Goal: Find specific fact: Find specific fact

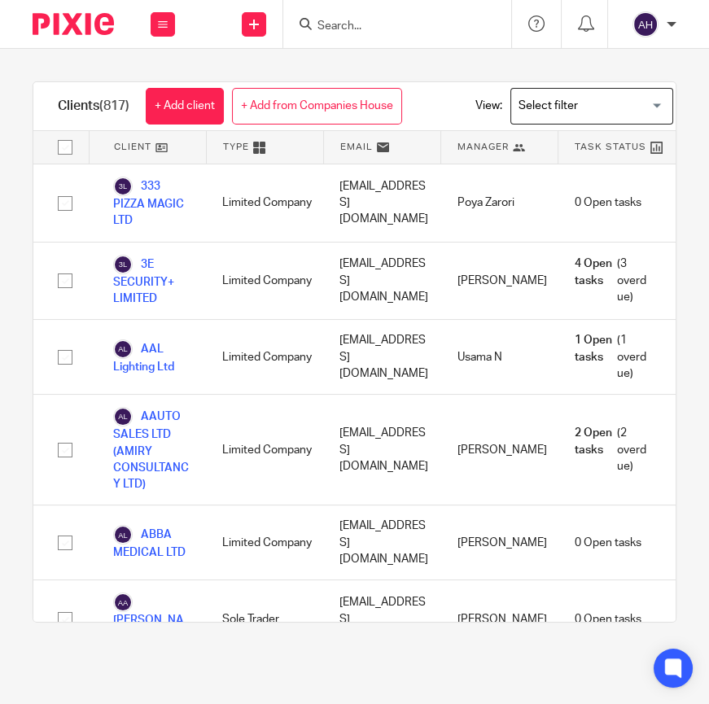
click at [364, 26] on input "Search" at bounding box center [389, 27] width 146 height 15
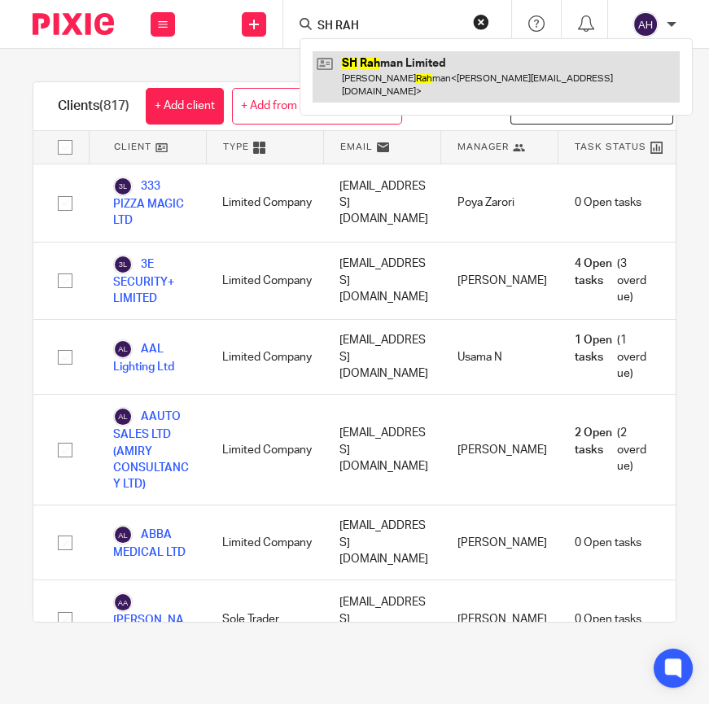
type input "SH RAH"
click at [386, 59] on link at bounding box center [495, 76] width 367 height 50
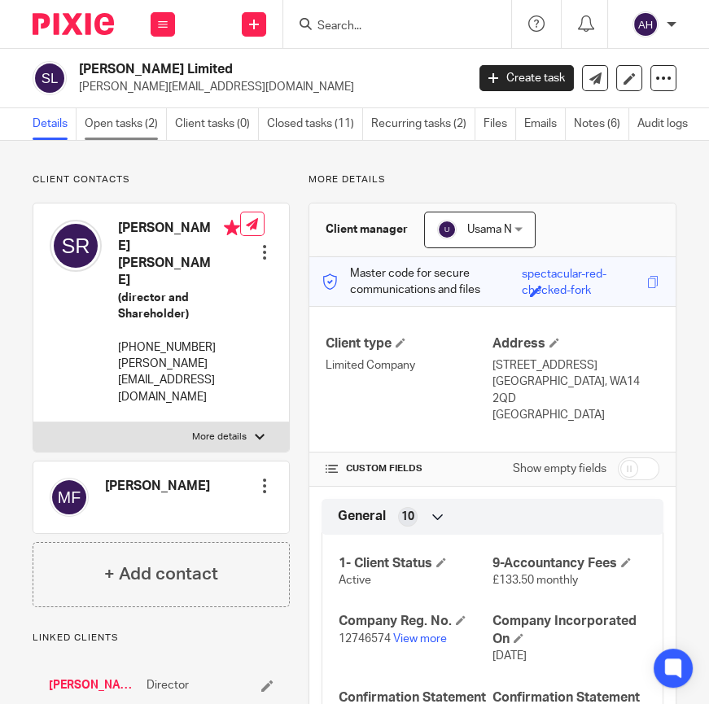
click at [126, 122] on link "Open tasks (2)" at bounding box center [126, 124] width 82 height 32
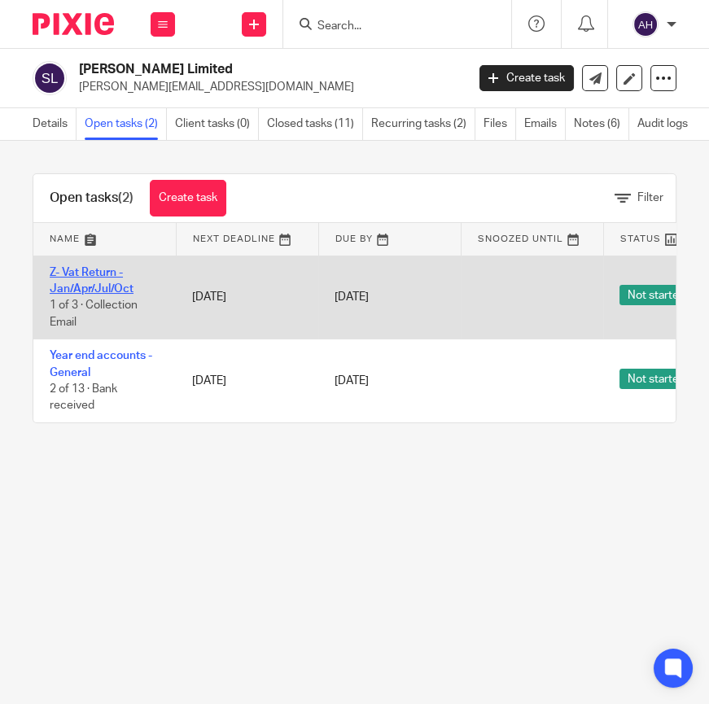
click at [105, 287] on link "Z- Vat Return - Jan/Apr/Jul/Oct" at bounding box center [92, 281] width 84 height 28
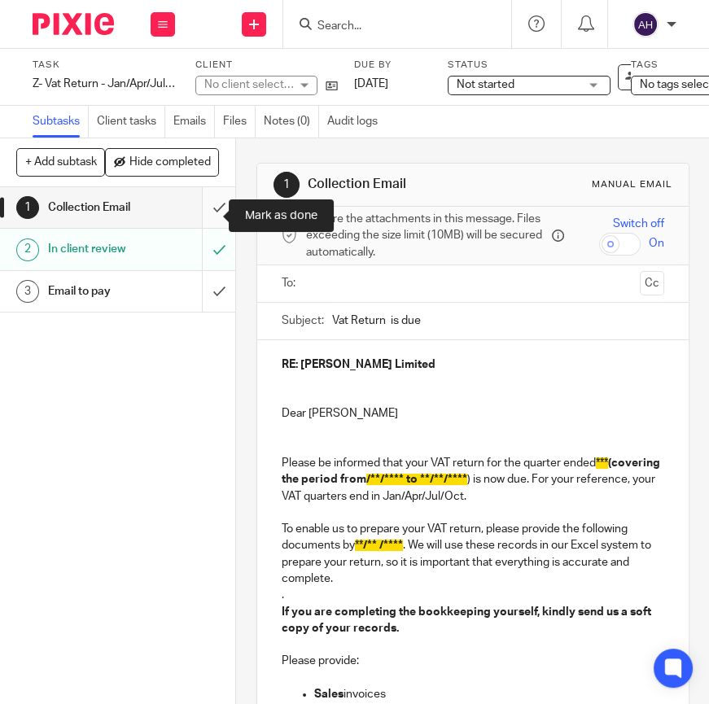
click at [201, 222] on input "submit" at bounding box center [117, 207] width 235 height 41
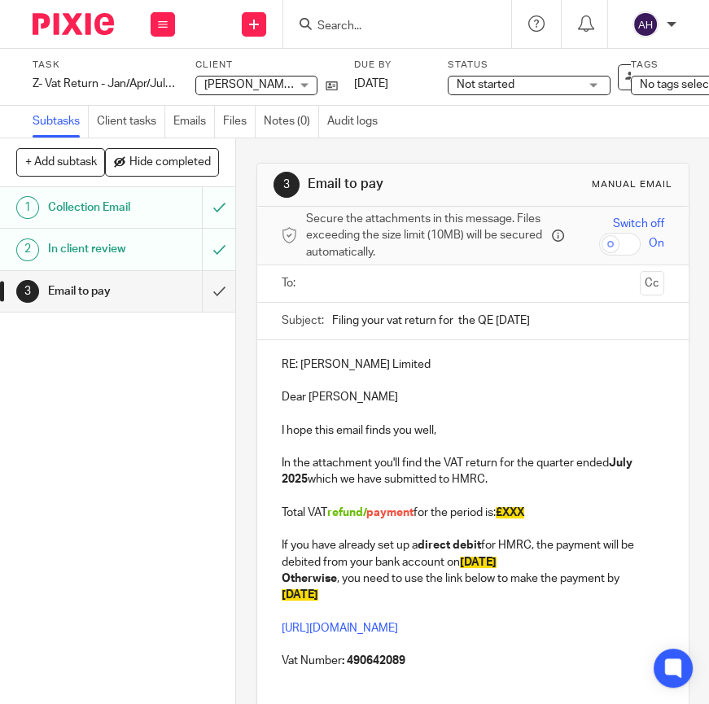
drag, startPoint x: 479, startPoint y: 504, endPoint x: 489, endPoint y: 506, distance: 10.1
click at [479, 504] on p "Total VAT refund/ payment for the period is: £XXX" at bounding box center [472, 504] width 382 height 33
click at [504, 514] on span "£XXX" at bounding box center [509, 512] width 28 height 11
click at [506, 514] on span "£XXX" at bounding box center [509, 512] width 28 height 11
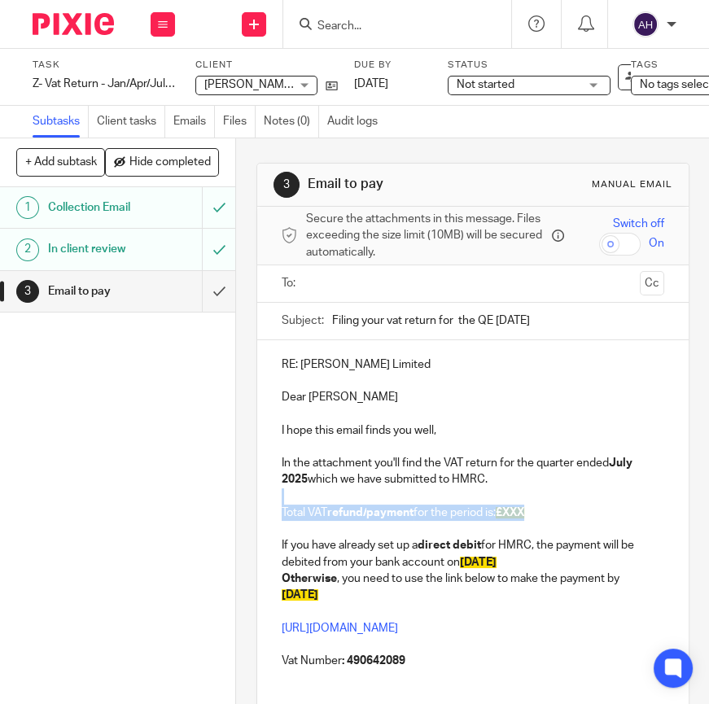
click at [541, 520] on p "Total VAT refund/ payment for the period is: £XXX" at bounding box center [472, 504] width 382 height 33
drag, startPoint x: 558, startPoint y: 520, endPoint x: 205, endPoint y: 519, distance: 353.1
click at [205, 519] on div "+ Add subtask Hide completed Cancel + Add 1 Collection Email 2 In client review…" at bounding box center [354, 420] width 709 height 565
click at [456, 532] on p at bounding box center [472, 529] width 382 height 16
click at [405, 293] on input "text" at bounding box center [472, 283] width 321 height 19
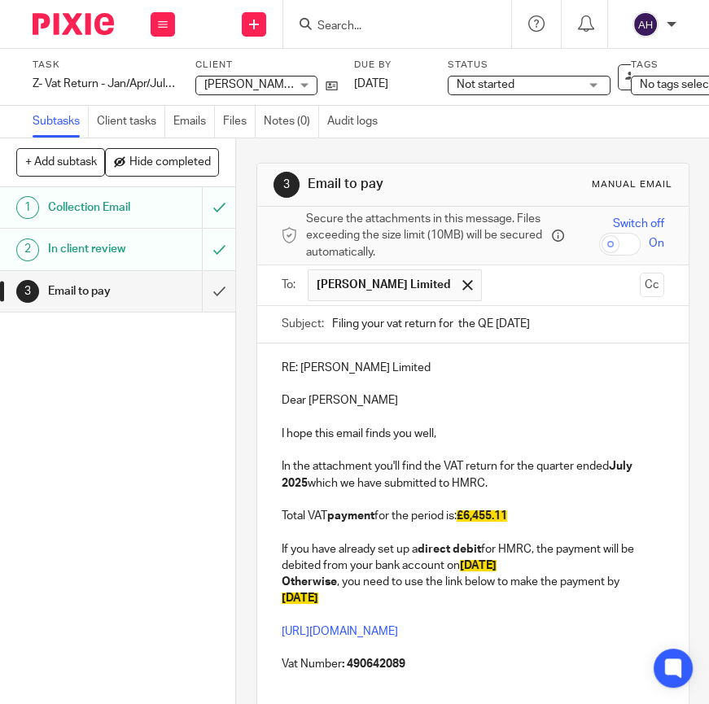
click at [490, 295] on input "text" at bounding box center [561, 285] width 143 height 32
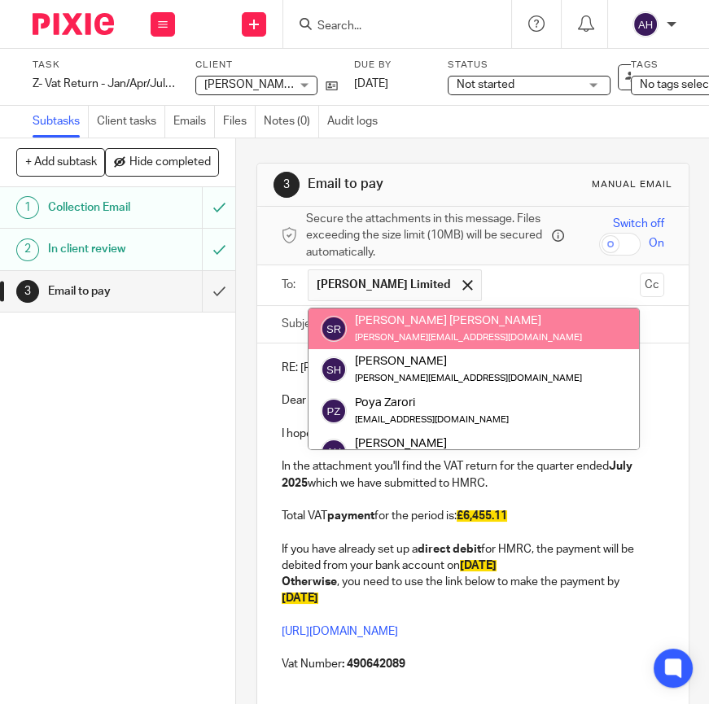
click at [486, 339] on div "Syed Hamza Rahman hamzahr@hotmail.co.uk" at bounding box center [474, 328] width 306 height 33
click at [548, 281] on input "text" at bounding box center [561, 285] width 143 height 32
click at [558, 505] on p "Total VAT payment for the period is: £6,455.11" at bounding box center [472, 507] width 382 height 33
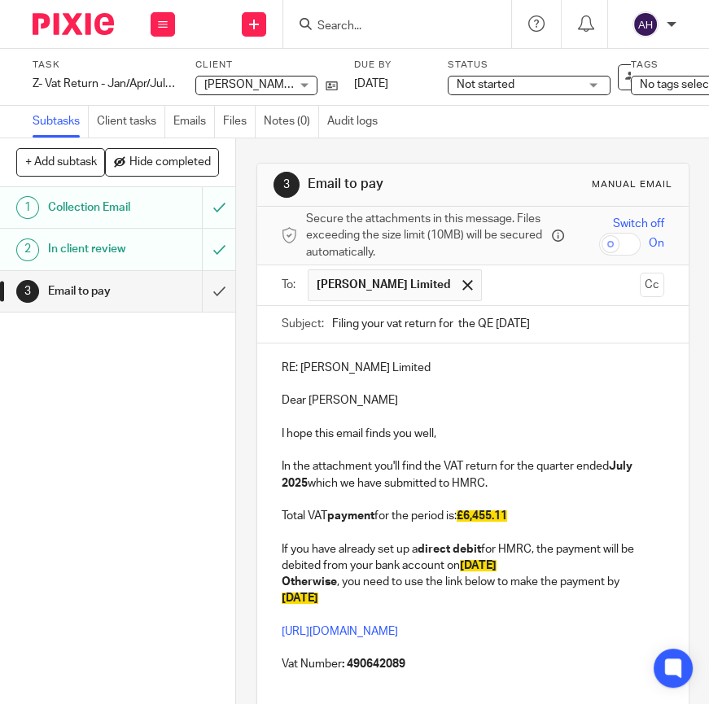
click at [541, 504] on p "Total VAT payment for the period is: £6,455.11" at bounding box center [472, 507] width 382 height 33
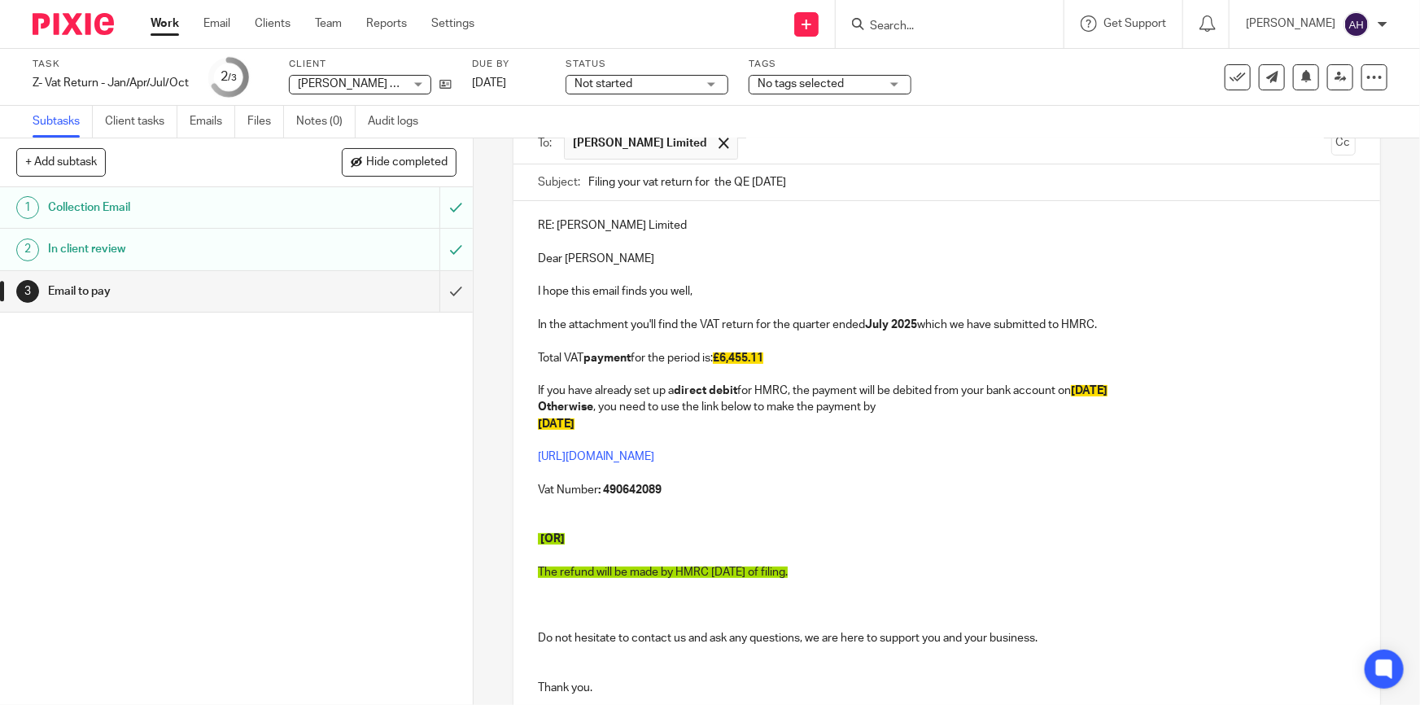
scroll to position [295, 0]
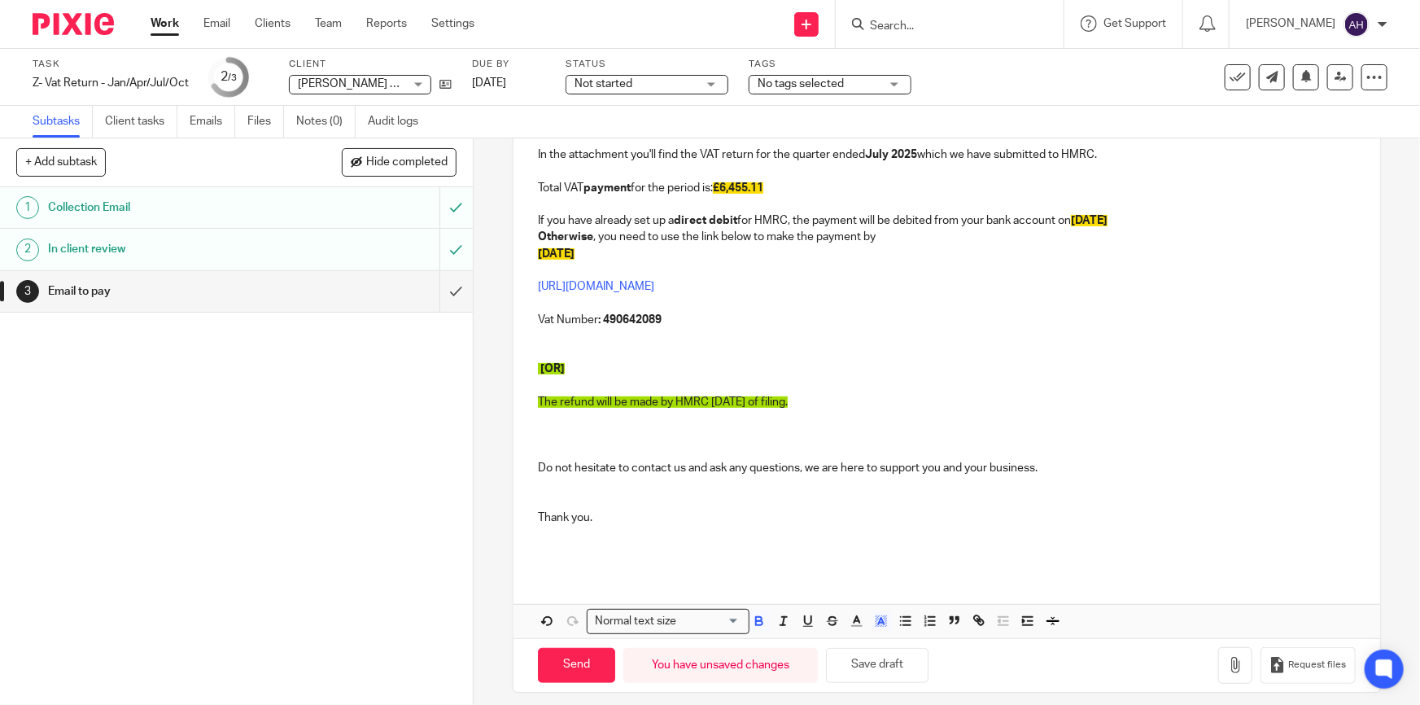
drag, startPoint x: 871, startPoint y: 400, endPoint x: 412, endPoint y: 341, distance: 463.5
click at [412, 341] on div "+ Add subtask Hide completed Cancel + Add 1 Collection Email 2 In client review…" at bounding box center [710, 421] width 1420 height 566
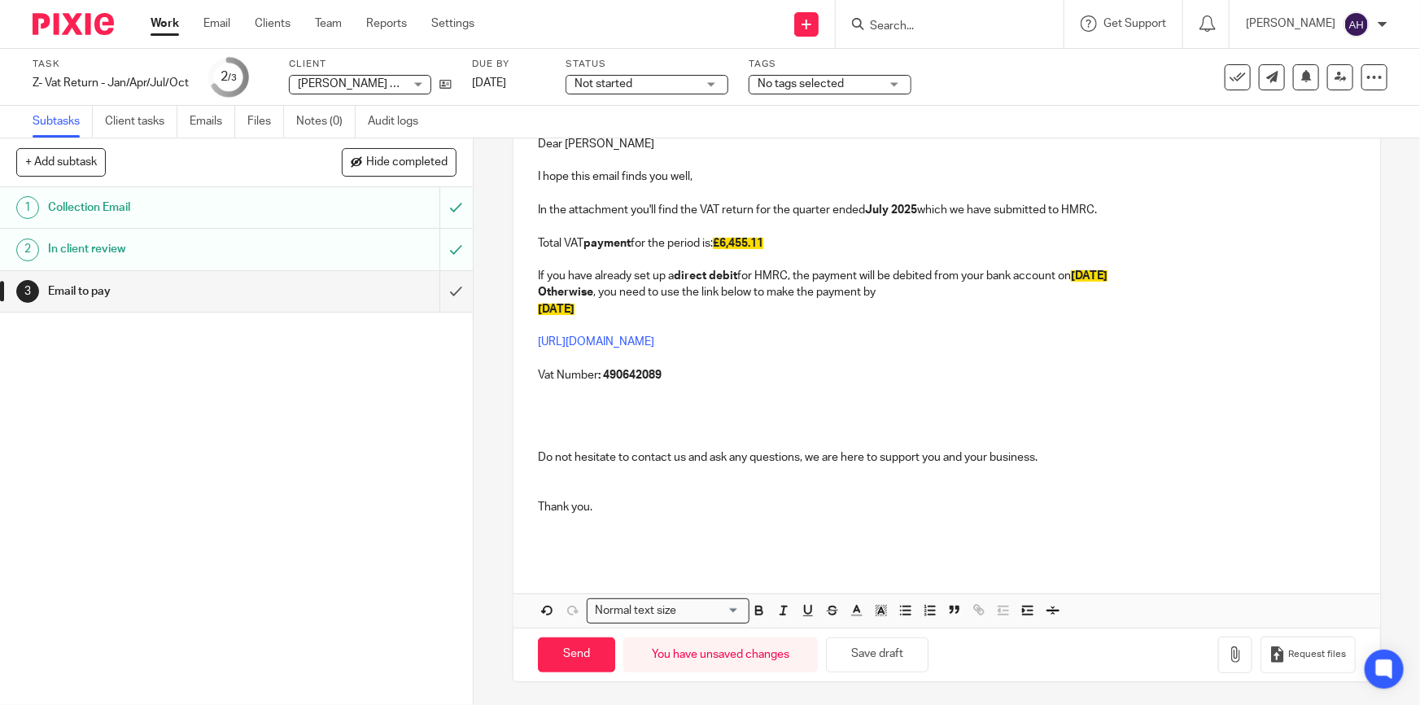
click at [566, 417] on p at bounding box center [946, 424] width 817 height 50
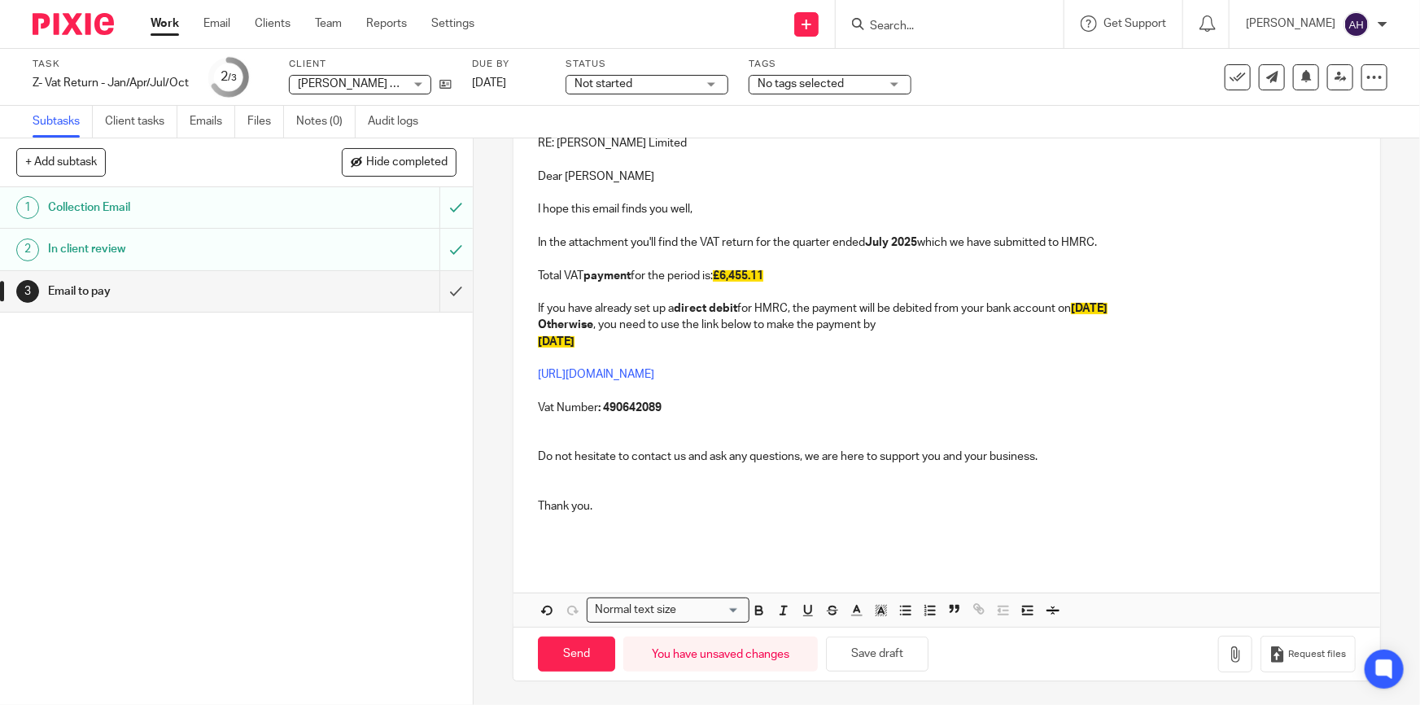
scroll to position [0, 0]
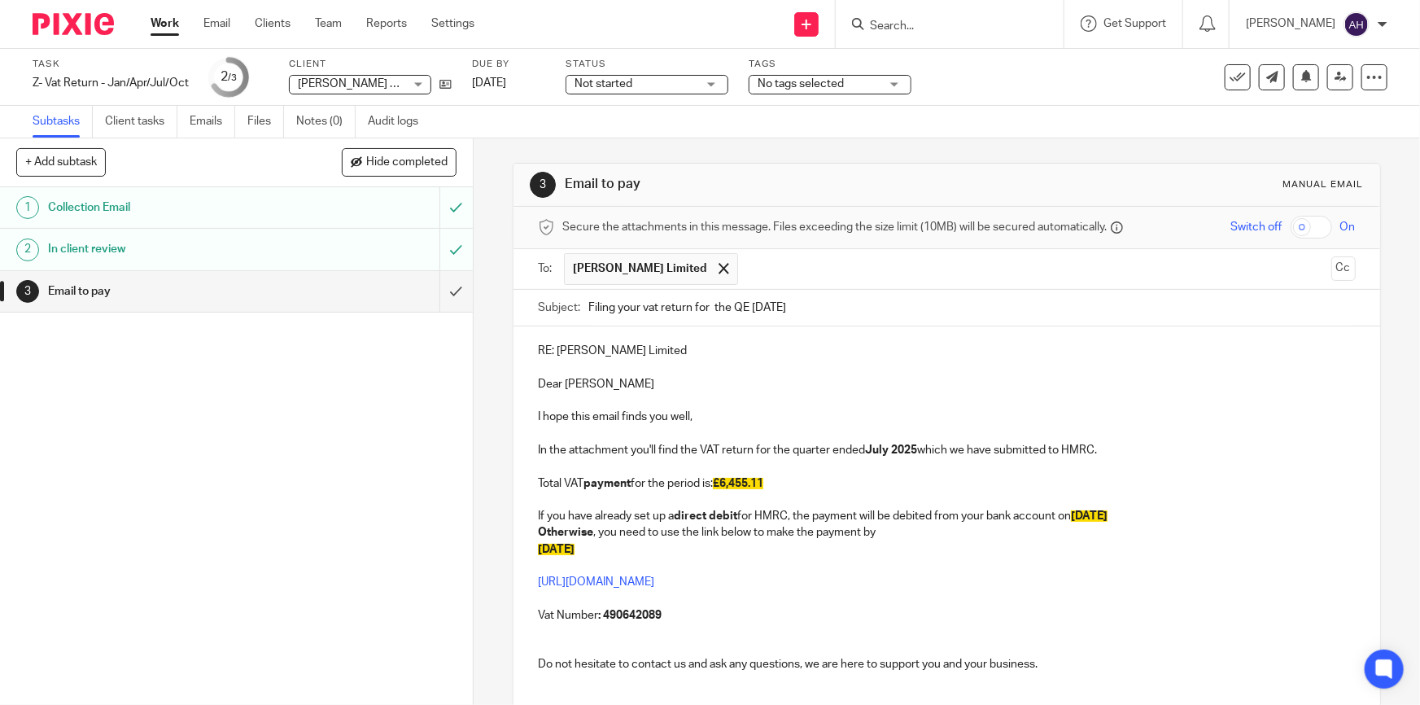
click at [680, 356] on p "RE: SH Rahman Limited" at bounding box center [946, 351] width 817 height 16
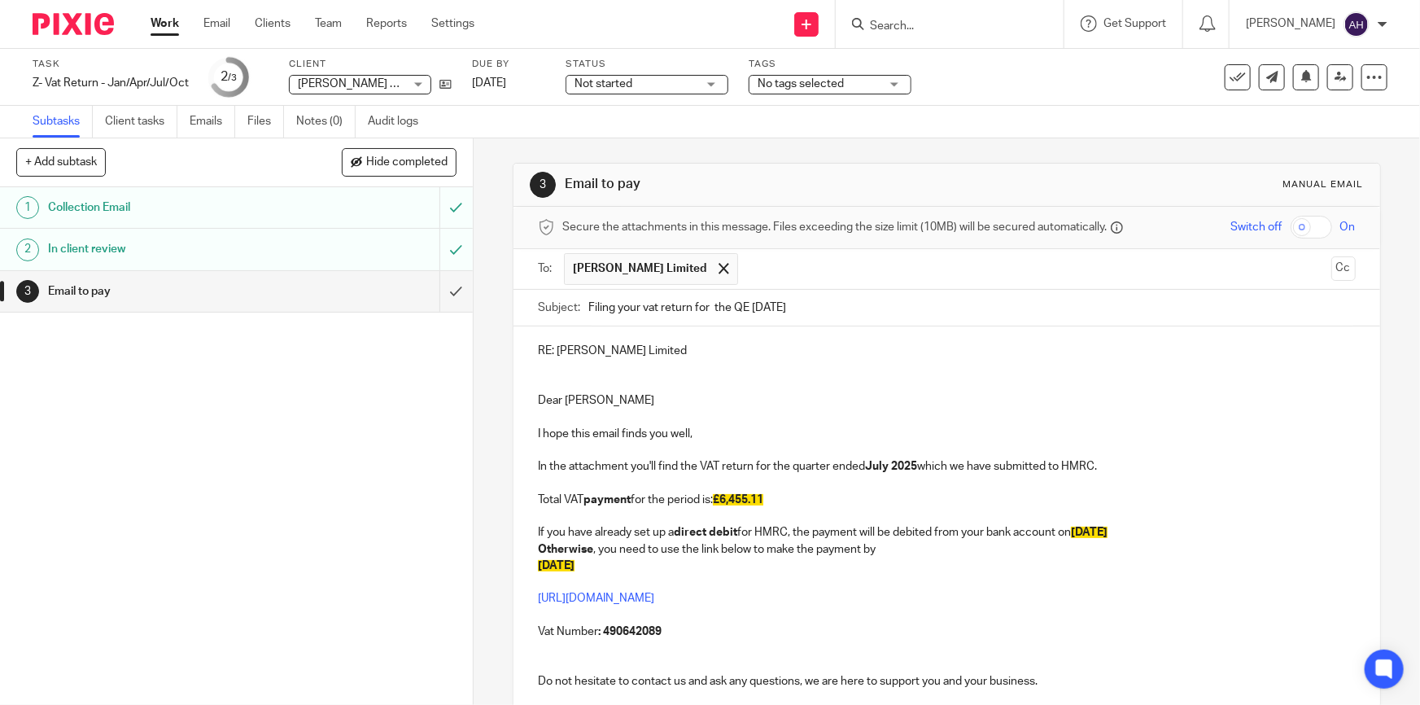
click at [708, 478] on div "RE: SH Rahman Limited Dear Syed Hamza I hope this email finds you well, In the …" at bounding box center [946, 554] width 866 height 457
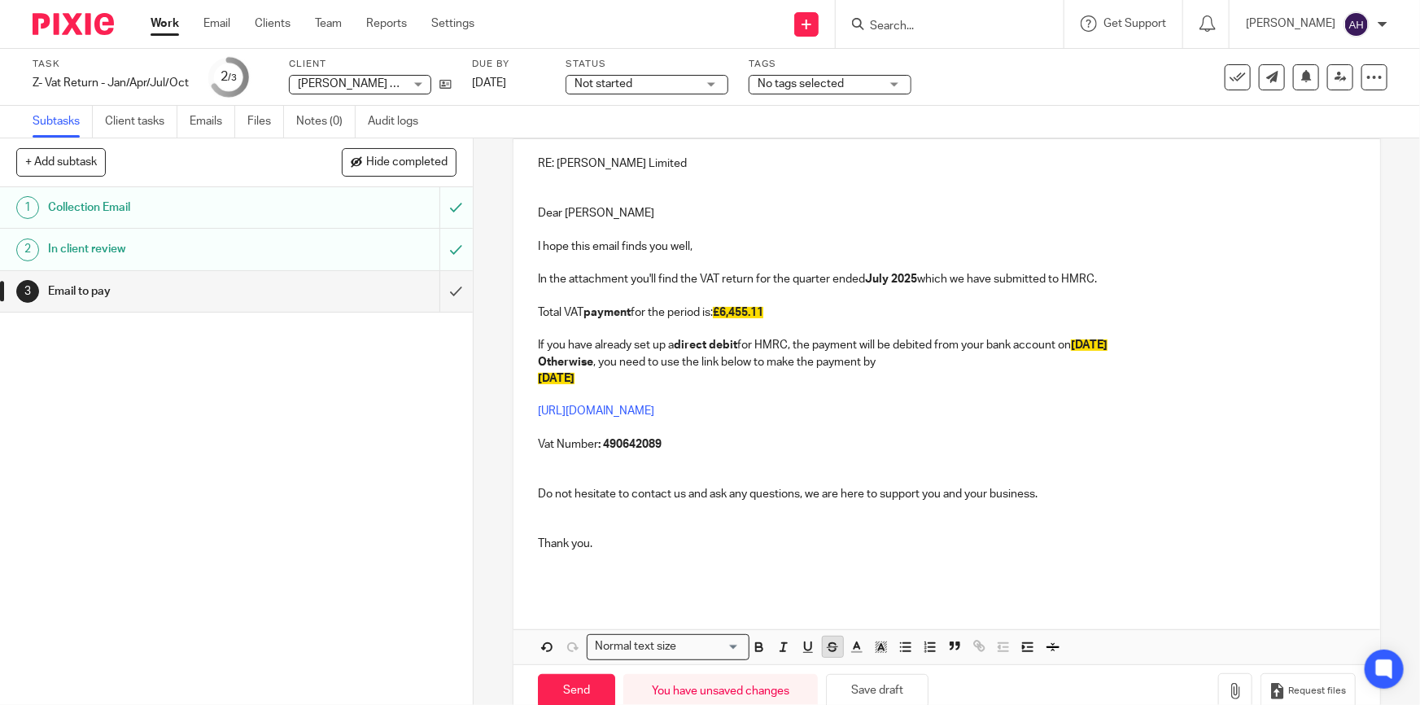
scroll to position [224, 0]
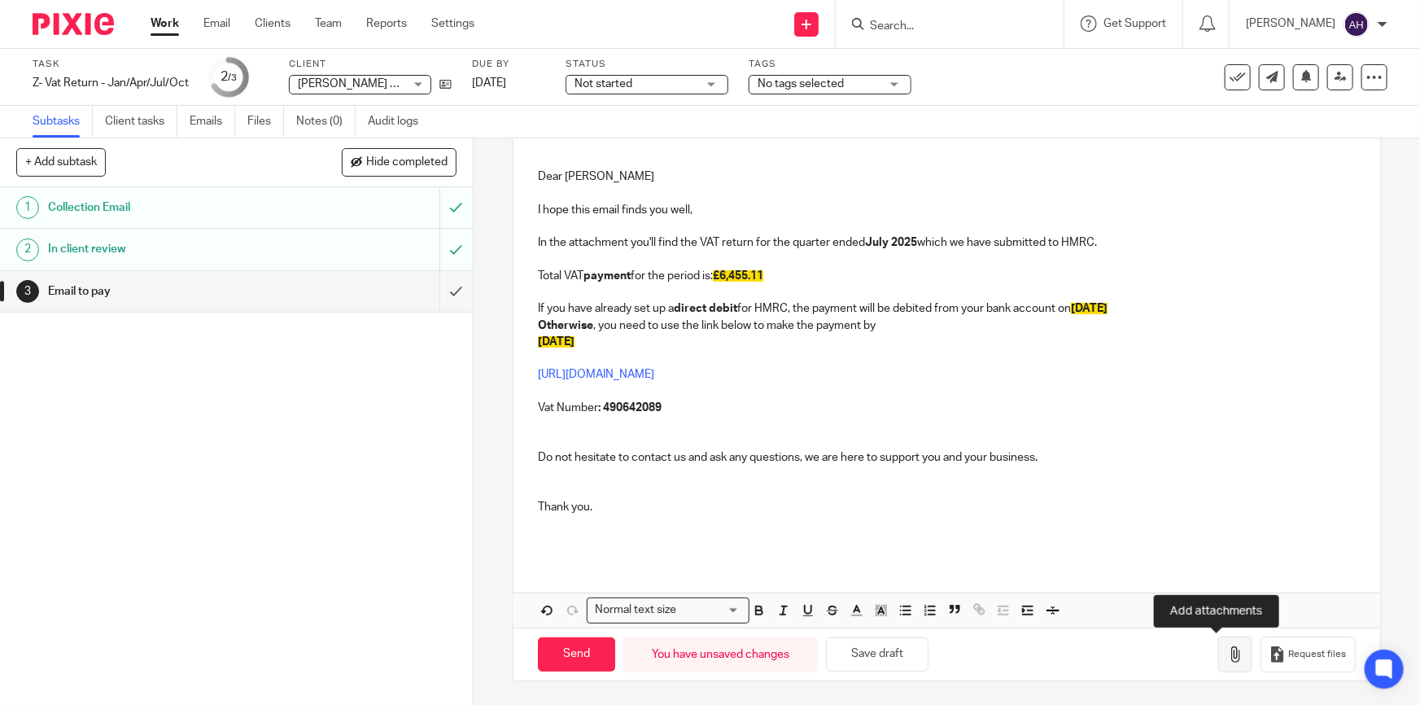
click at [708, 661] on button "button" at bounding box center [1235, 654] width 34 height 37
click at [634, 407] on strong ": 490642089" at bounding box center [629, 407] width 63 height 11
click at [634, 408] on strong ": 490642089" at bounding box center [629, 407] width 63 height 11
copy strong "490642089"
click at [708, 657] on icon "button" at bounding box center [1235, 654] width 16 height 16
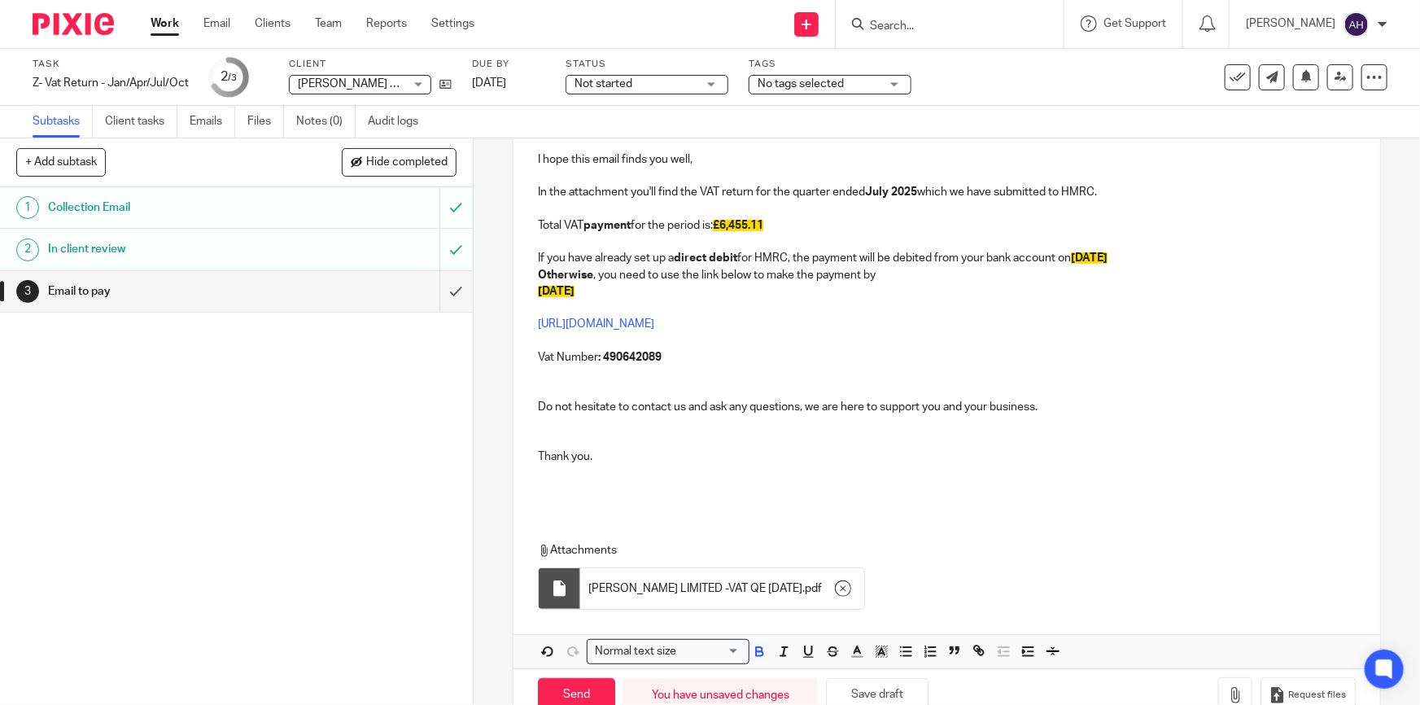
scroll to position [316, 0]
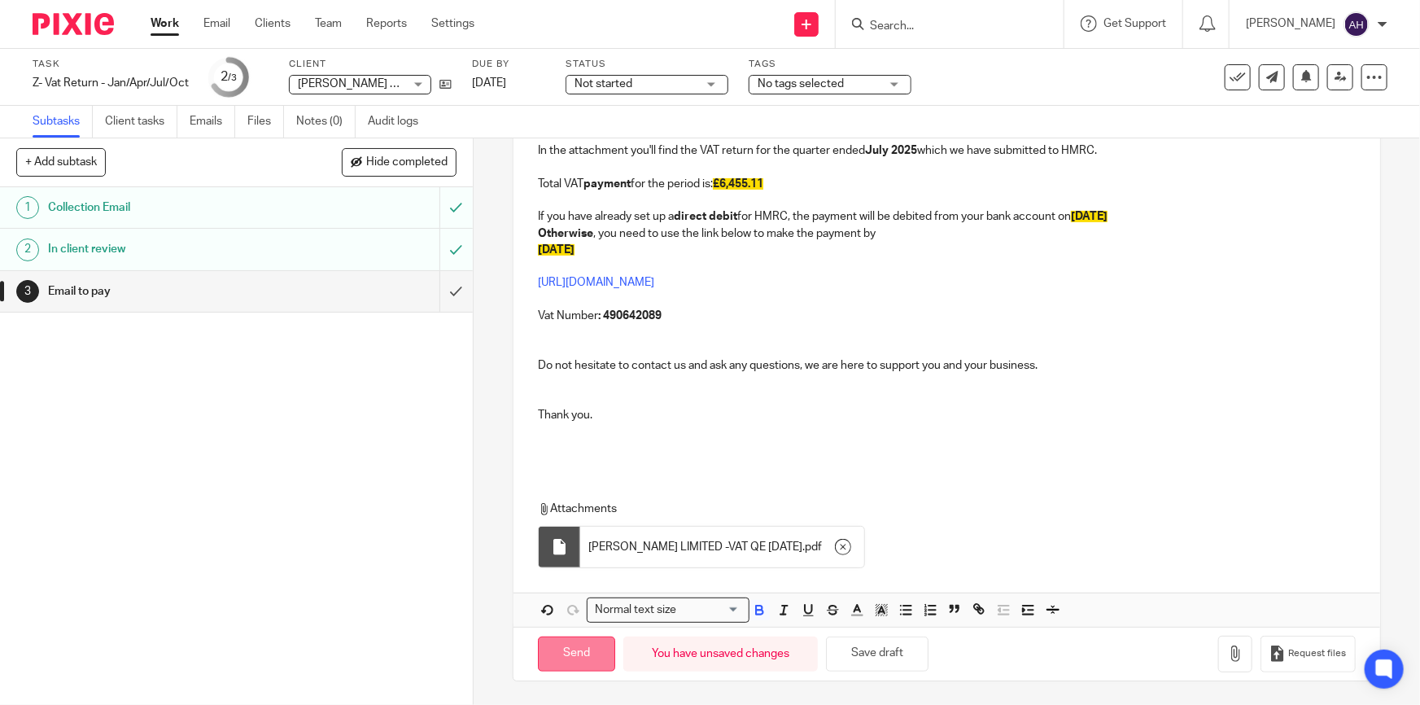
click at [577, 651] on input "Send" at bounding box center [576, 653] width 77 height 35
click at [708, 477] on form "Secure the attachments in this message. Files exceeding the size limit (10MB) w…" at bounding box center [946, 285] width 866 height 789
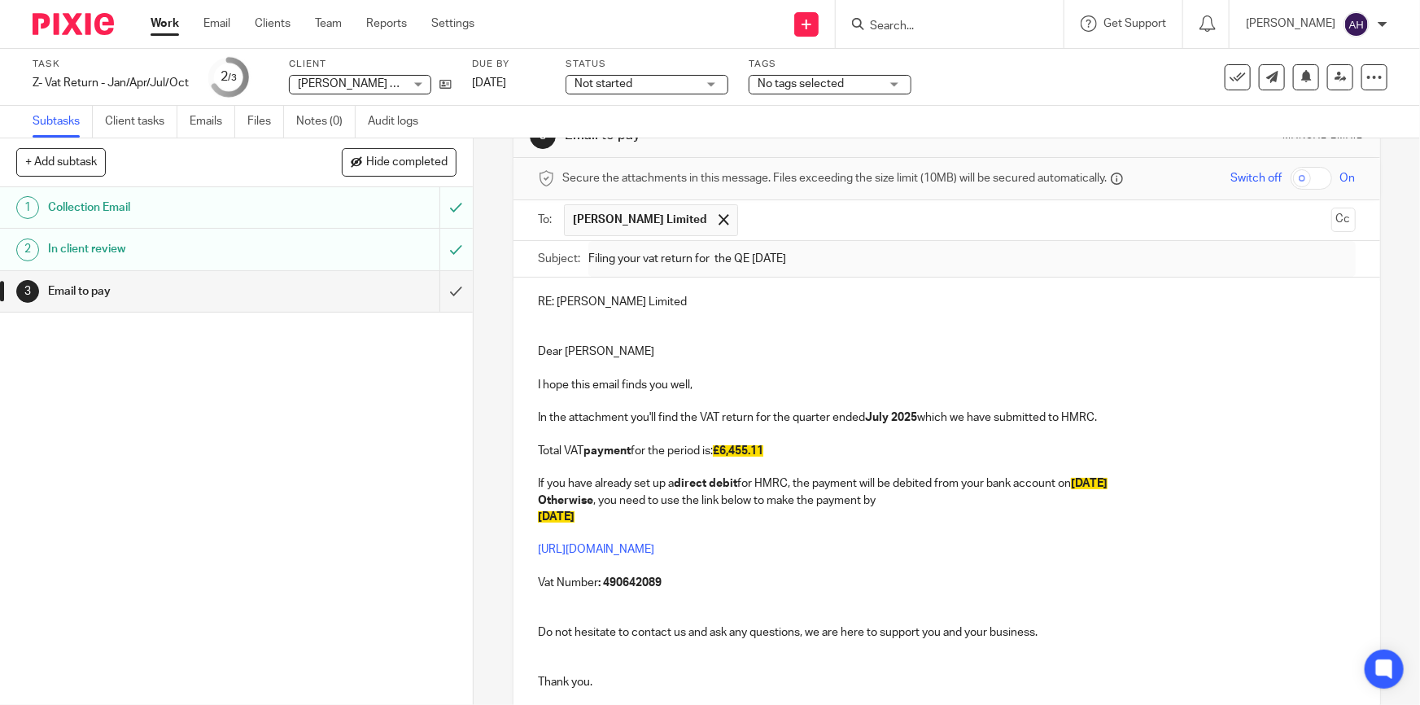
scroll to position [1, 0]
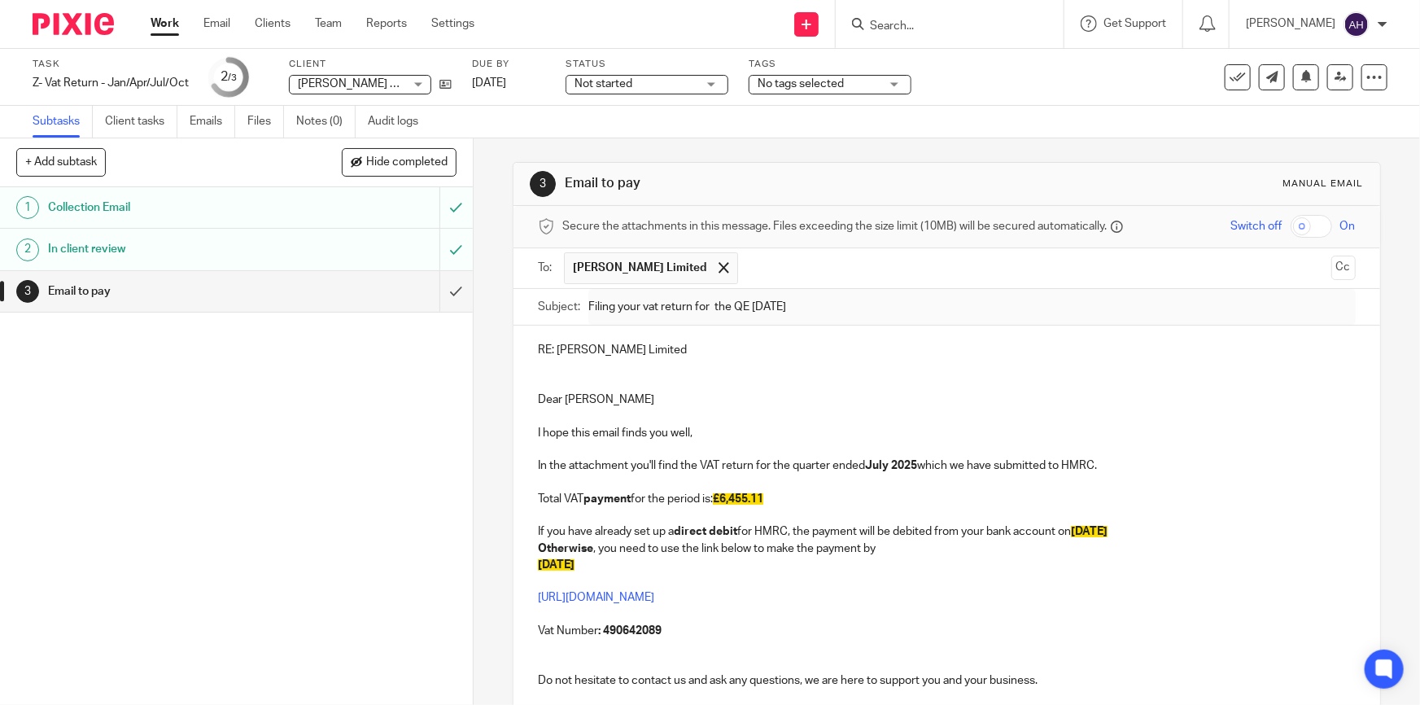
type input "Sent"
click at [708, 29] on input "Search" at bounding box center [941, 27] width 146 height 15
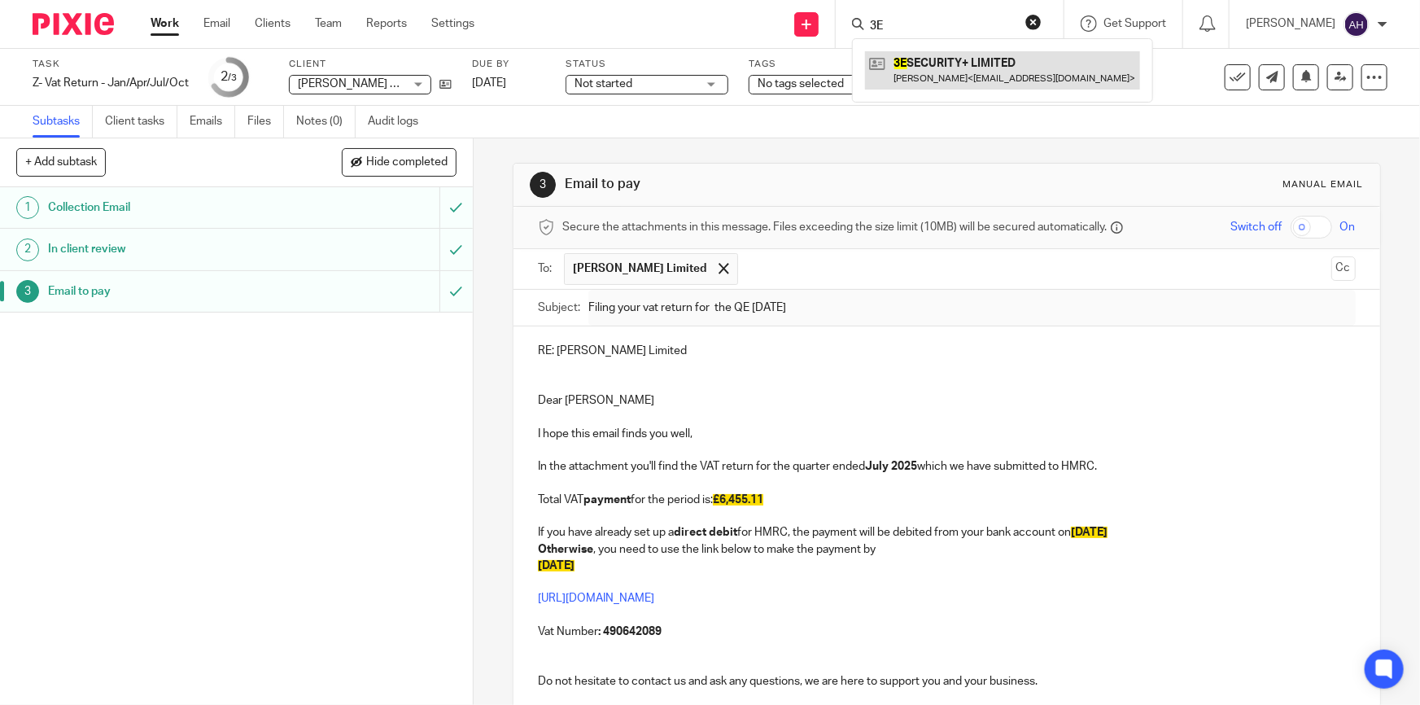
type input "3E"
click at [708, 78] on link at bounding box center [1002, 69] width 275 height 37
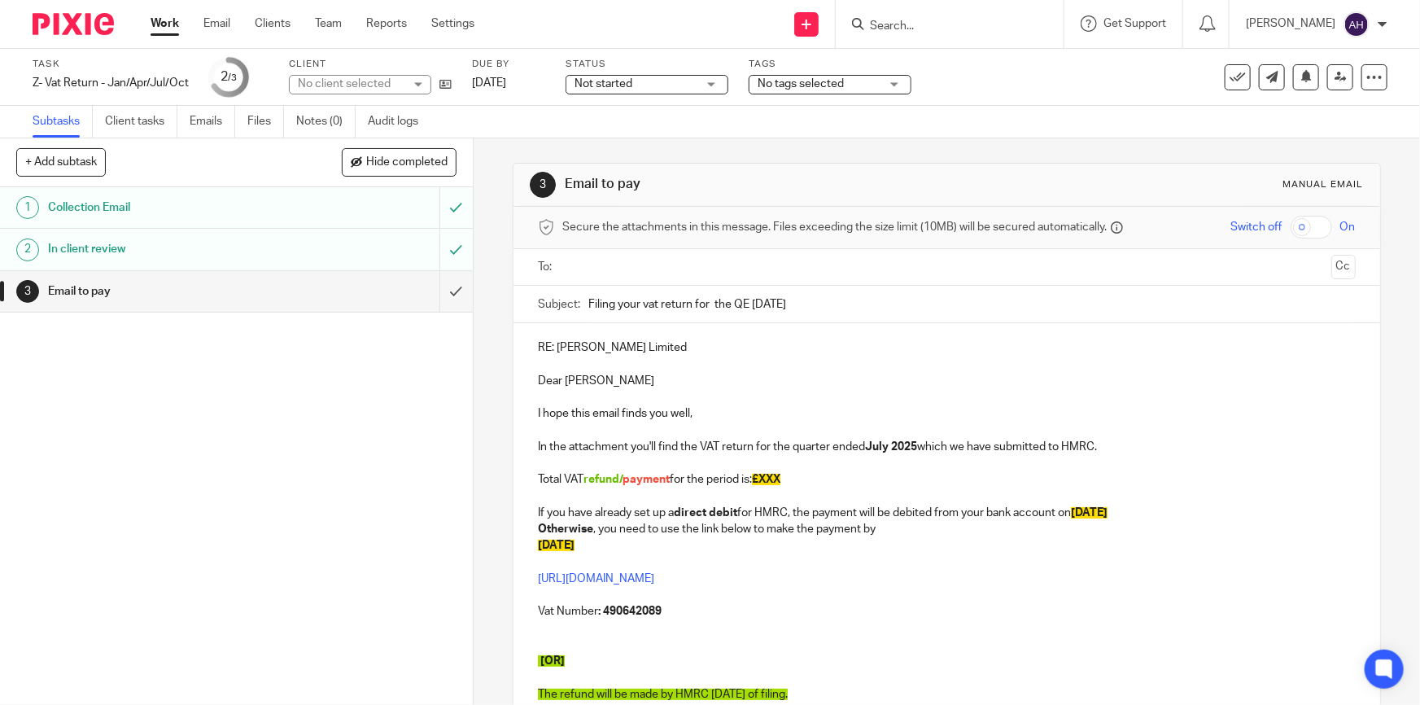
click at [945, 22] on input "Search" at bounding box center [941, 27] width 146 height 15
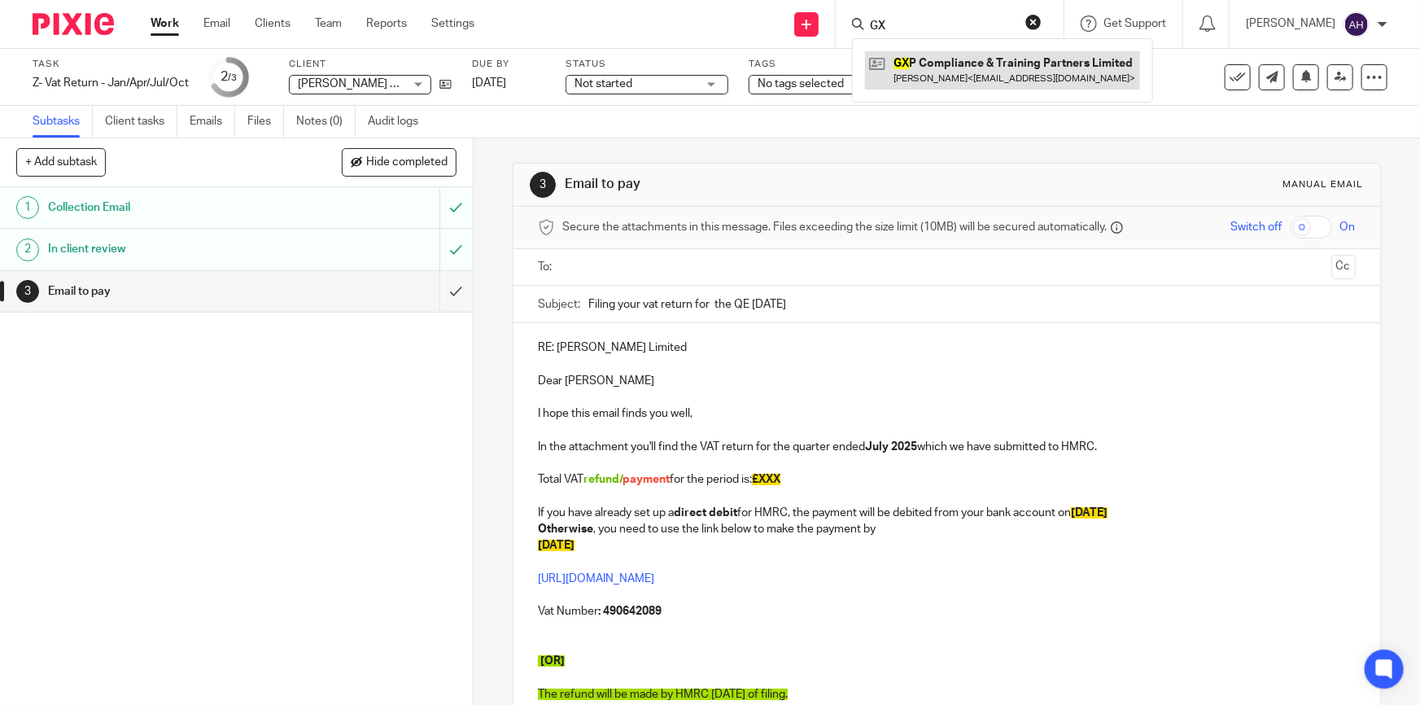
type input "GX"
click at [923, 63] on link at bounding box center [1002, 69] width 275 height 37
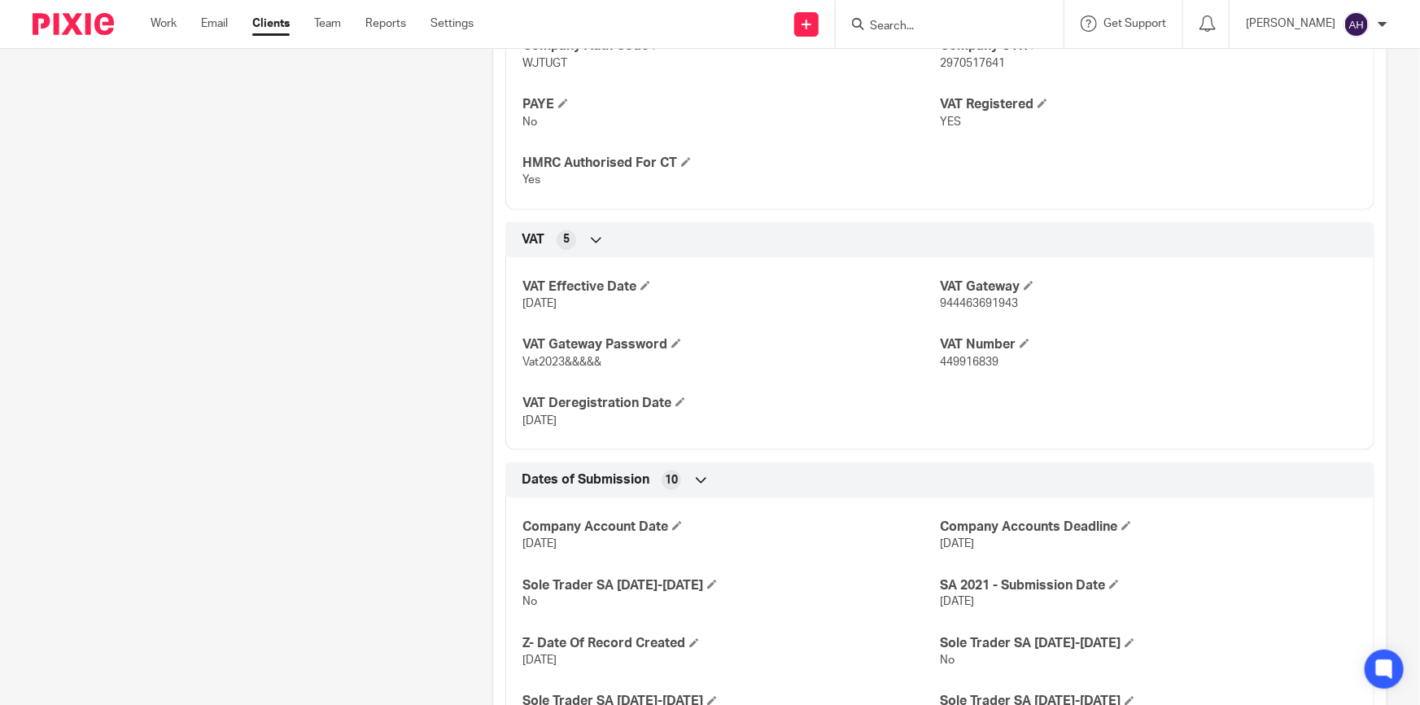
scroll to position [961, 0]
drag, startPoint x: 600, startPoint y: 421, endPoint x: 465, endPoint y: 413, distance: 135.2
click at [467, 413] on div "More details Client manager Usama N Usama N Ali Soleimani Ali Hatami Bawan Rash…" at bounding box center [927, 15] width 920 height 1607
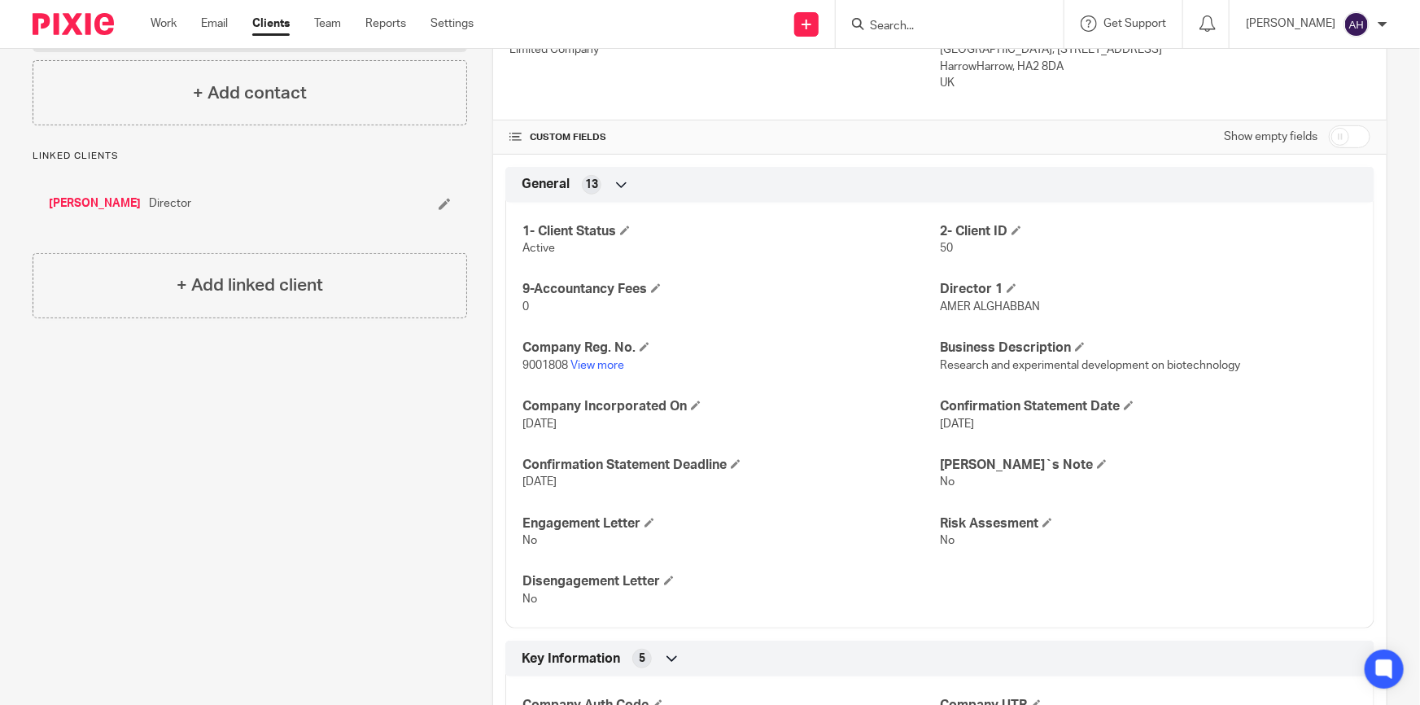
scroll to position [295, 0]
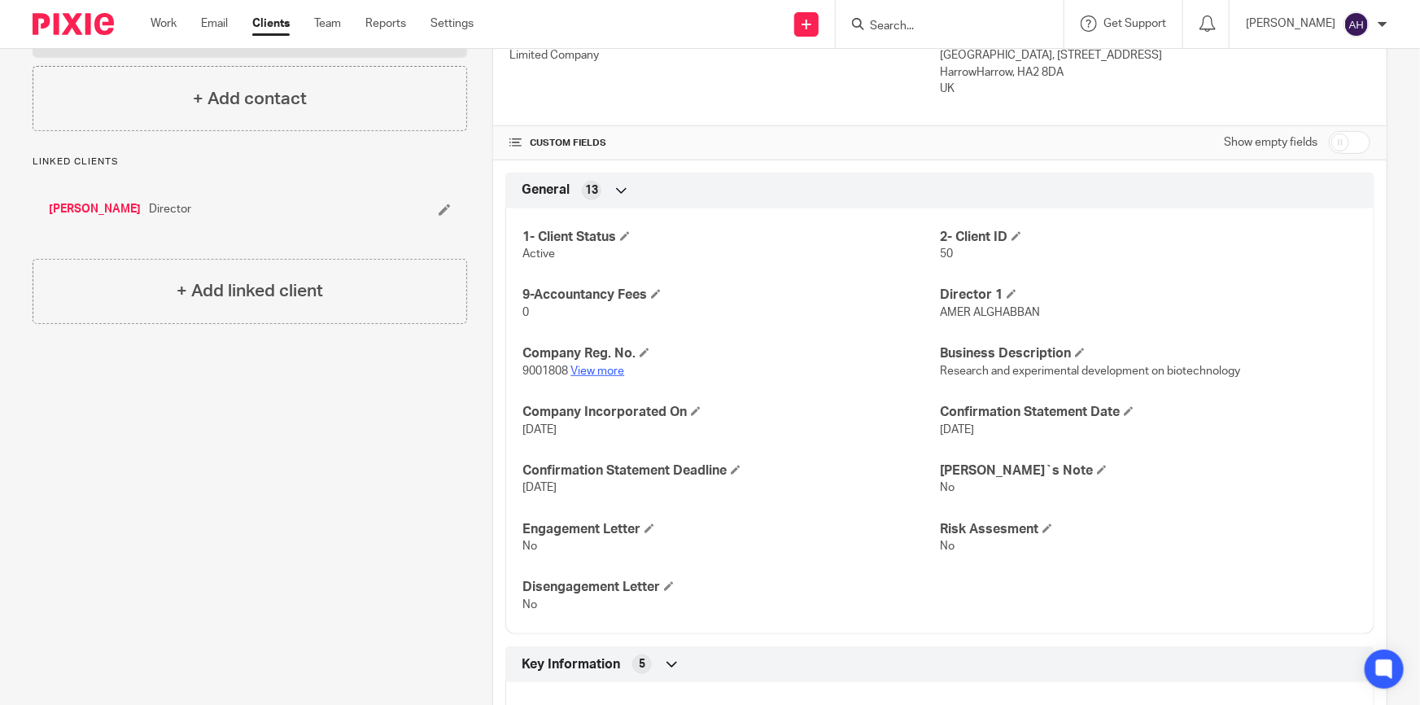
click at [605, 365] on link "View more" at bounding box center [597, 370] width 54 height 11
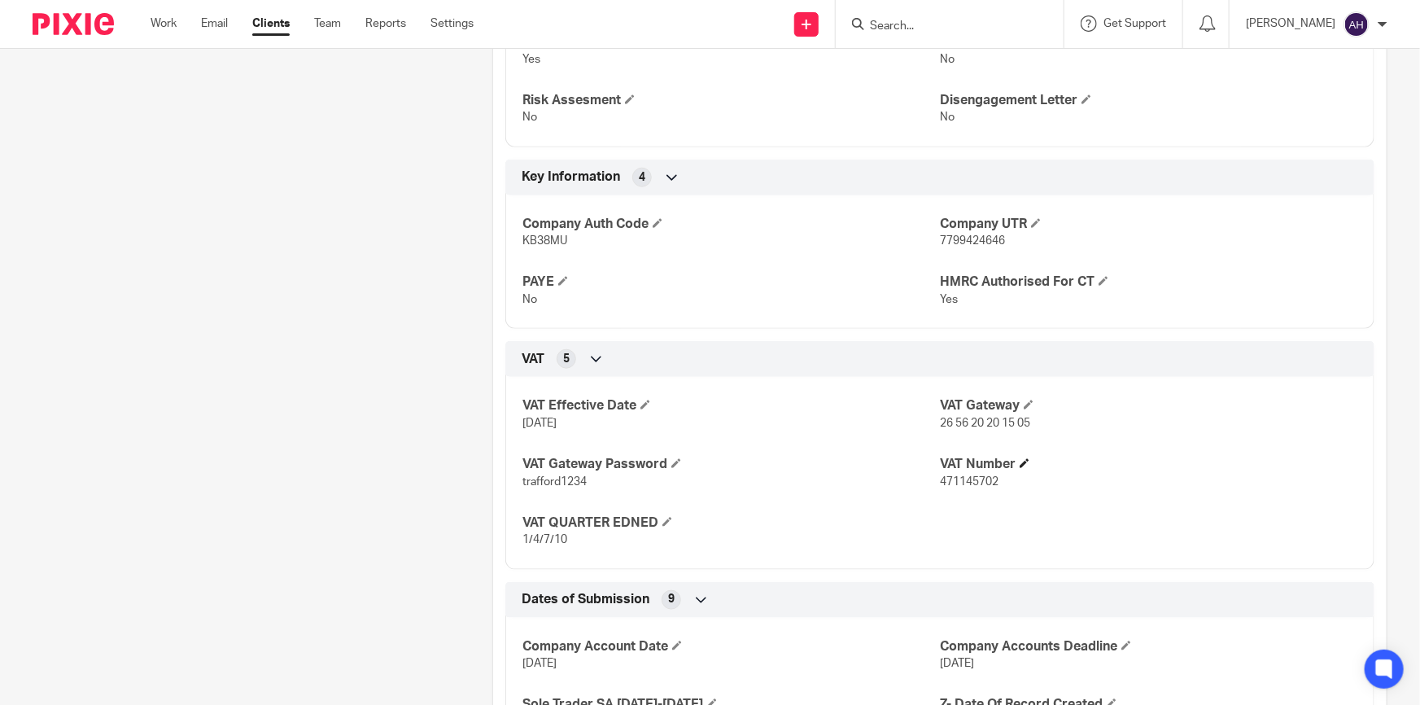
scroll to position [887, 0]
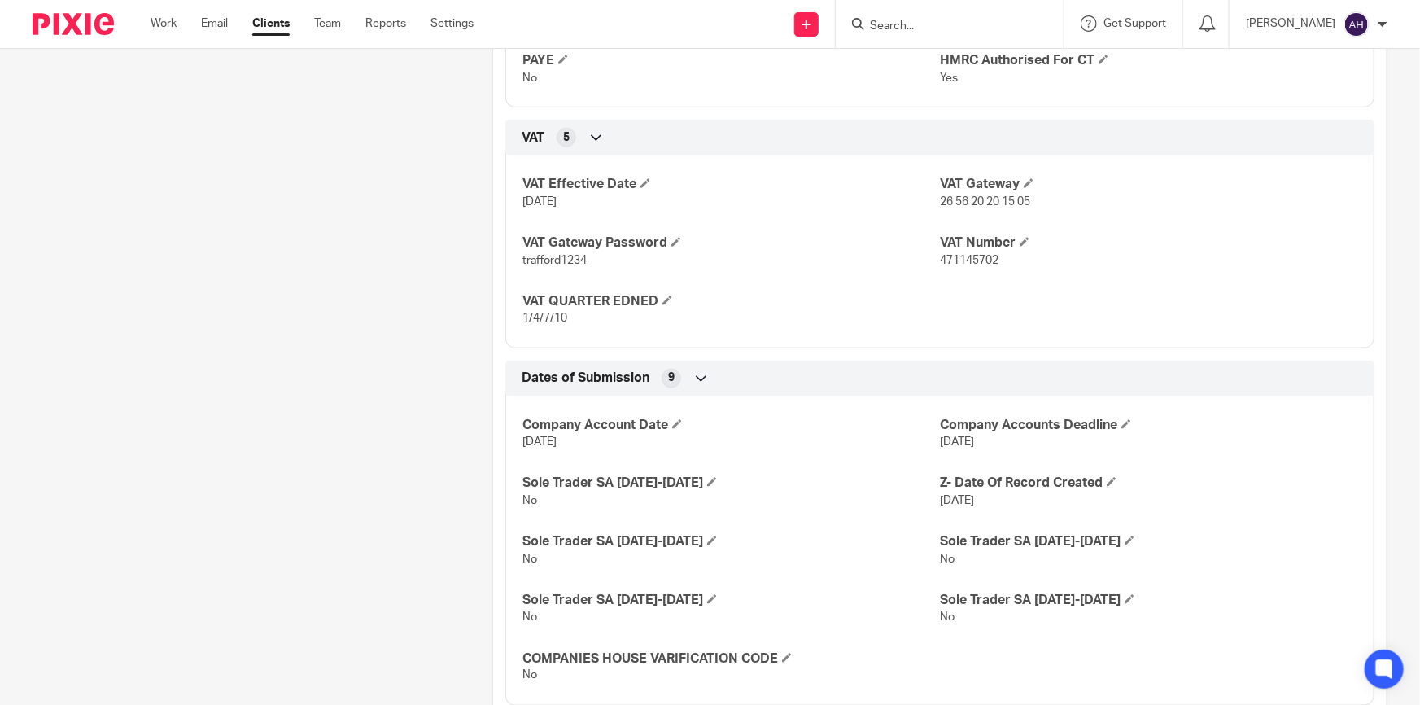
click at [971, 263] on span "471145702" at bounding box center [969, 260] width 59 height 11
copy span "471145702"
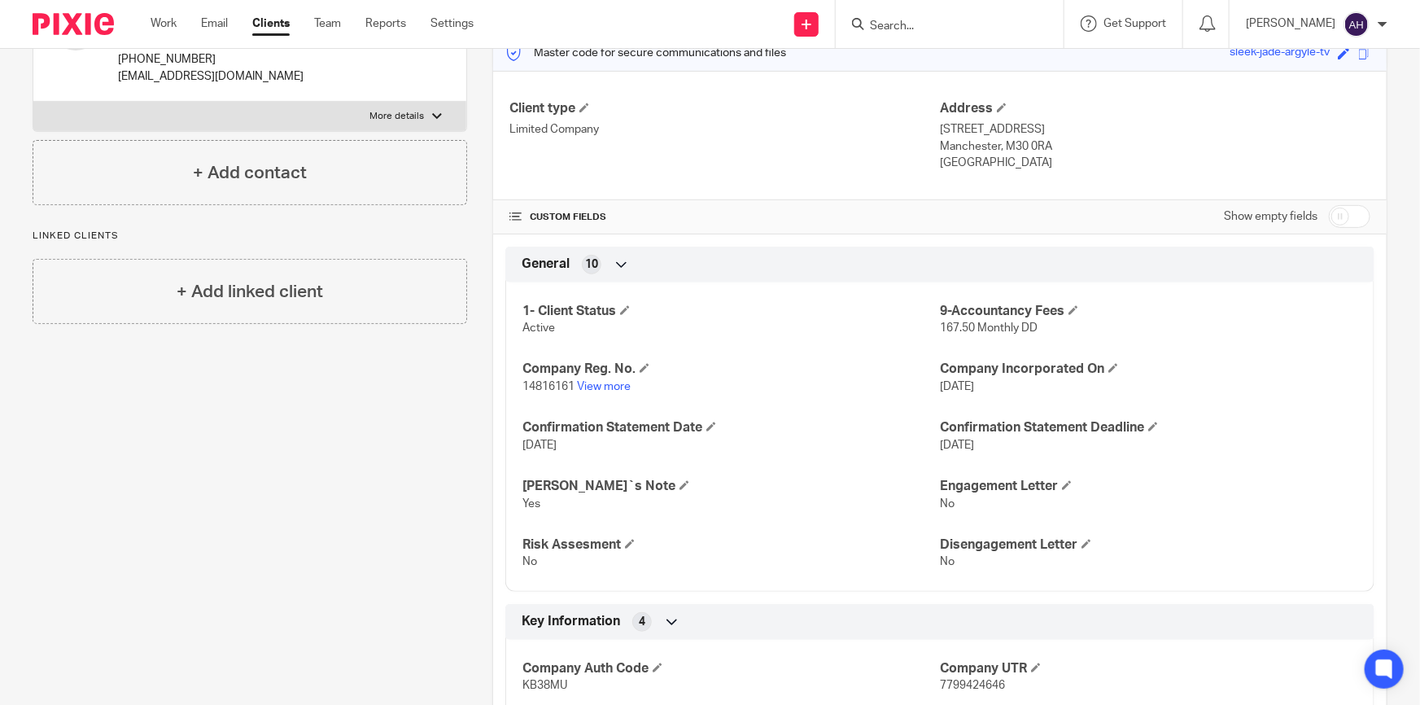
scroll to position [0, 0]
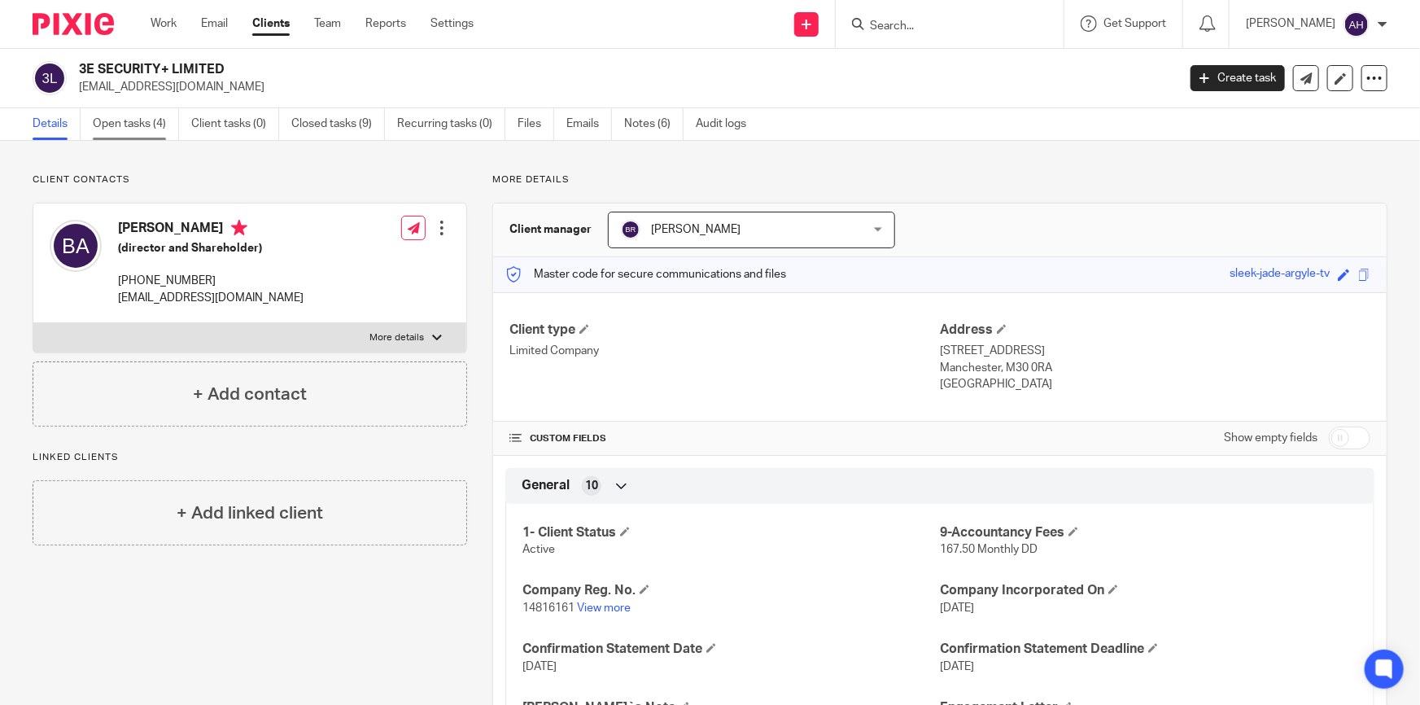
click at [111, 127] on link "Open tasks (4)" at bounding box center [136, 124] width 86 height 32
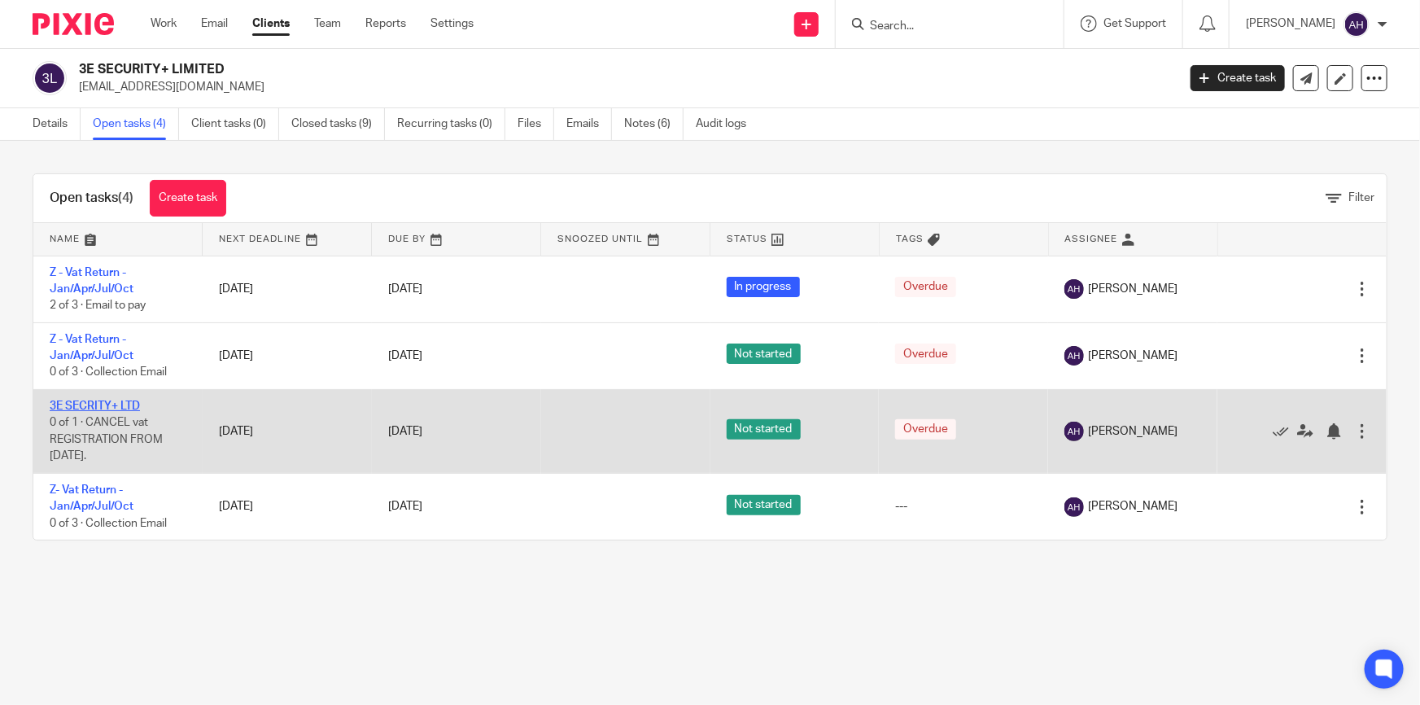
click at [109, 401] on link "3E SECRITY+ LTD" at bounding box center [95, 405] width 90 height 11
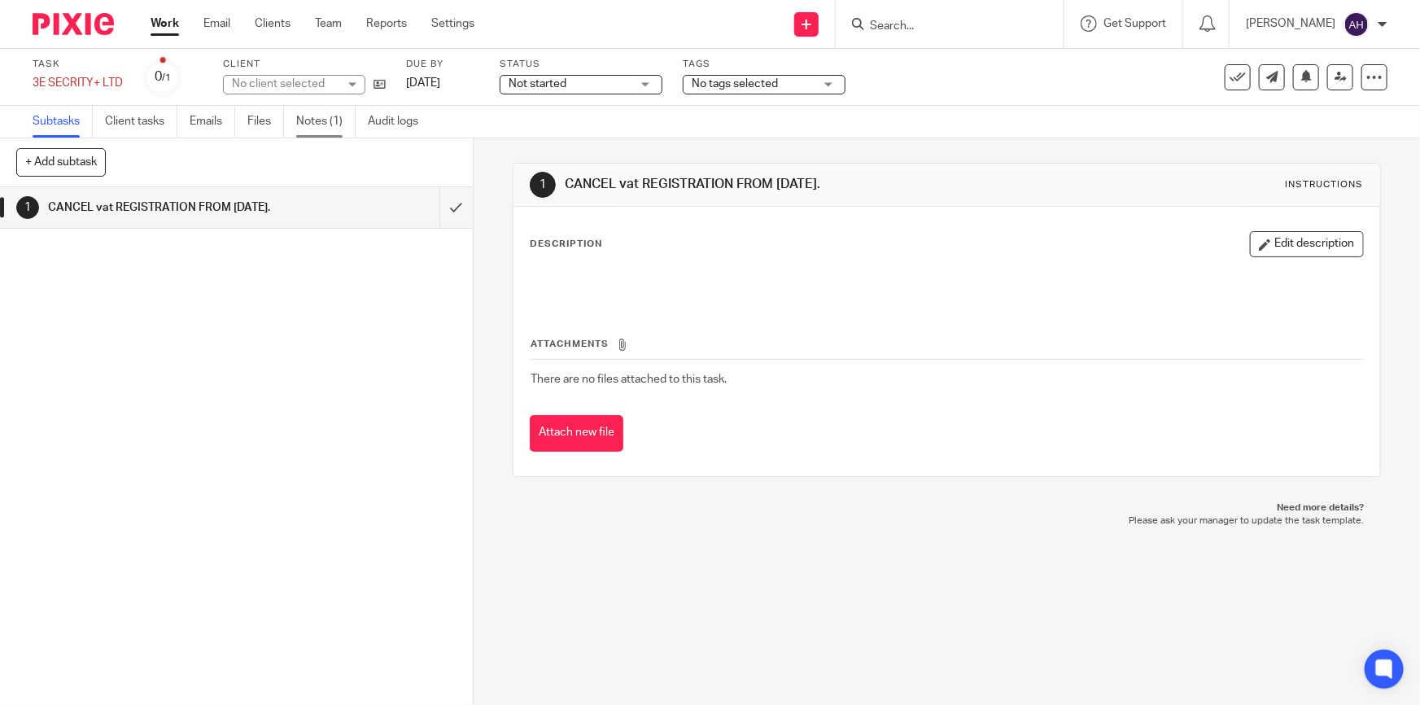
click at [319, 122] on link "Notes (1)" at bounding box center [325, 122] width 59 height 32
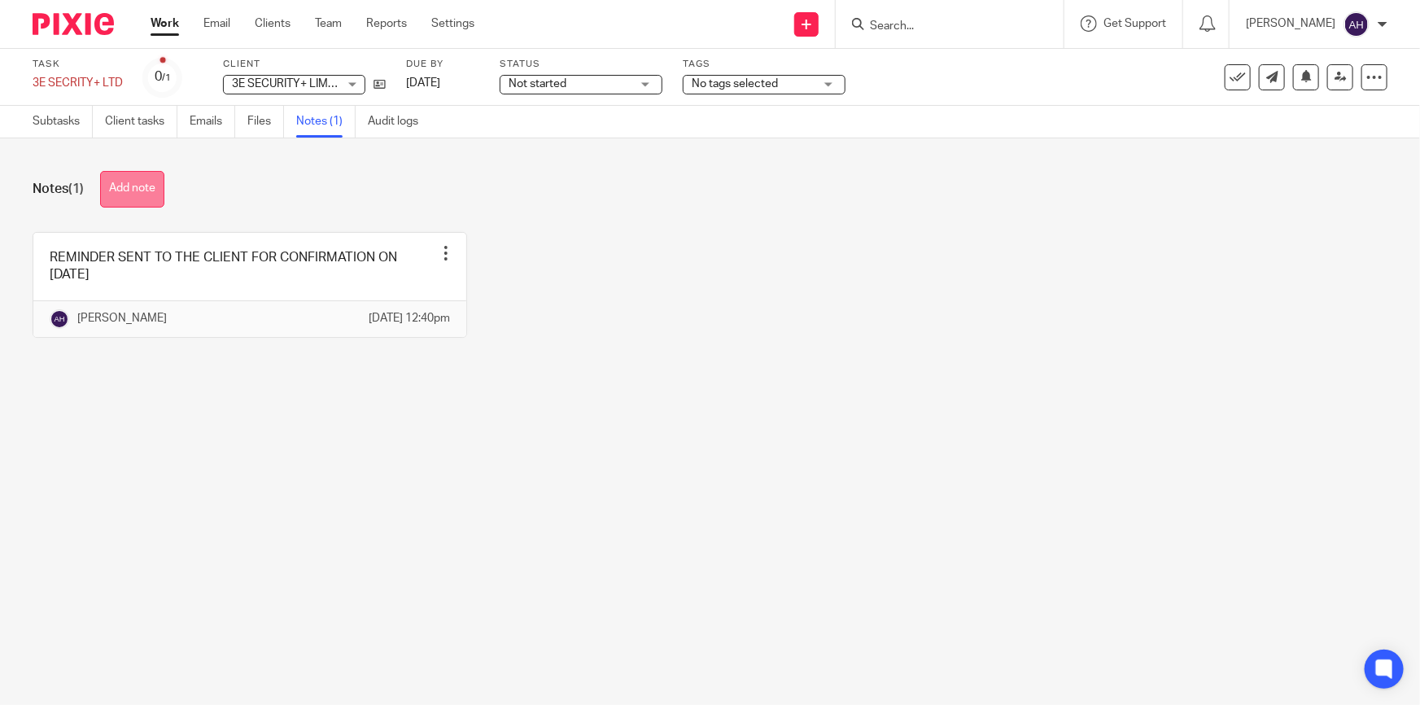
click at [107, 187] on button "Add note" at bounding box center [132, 189] width 64 height 37
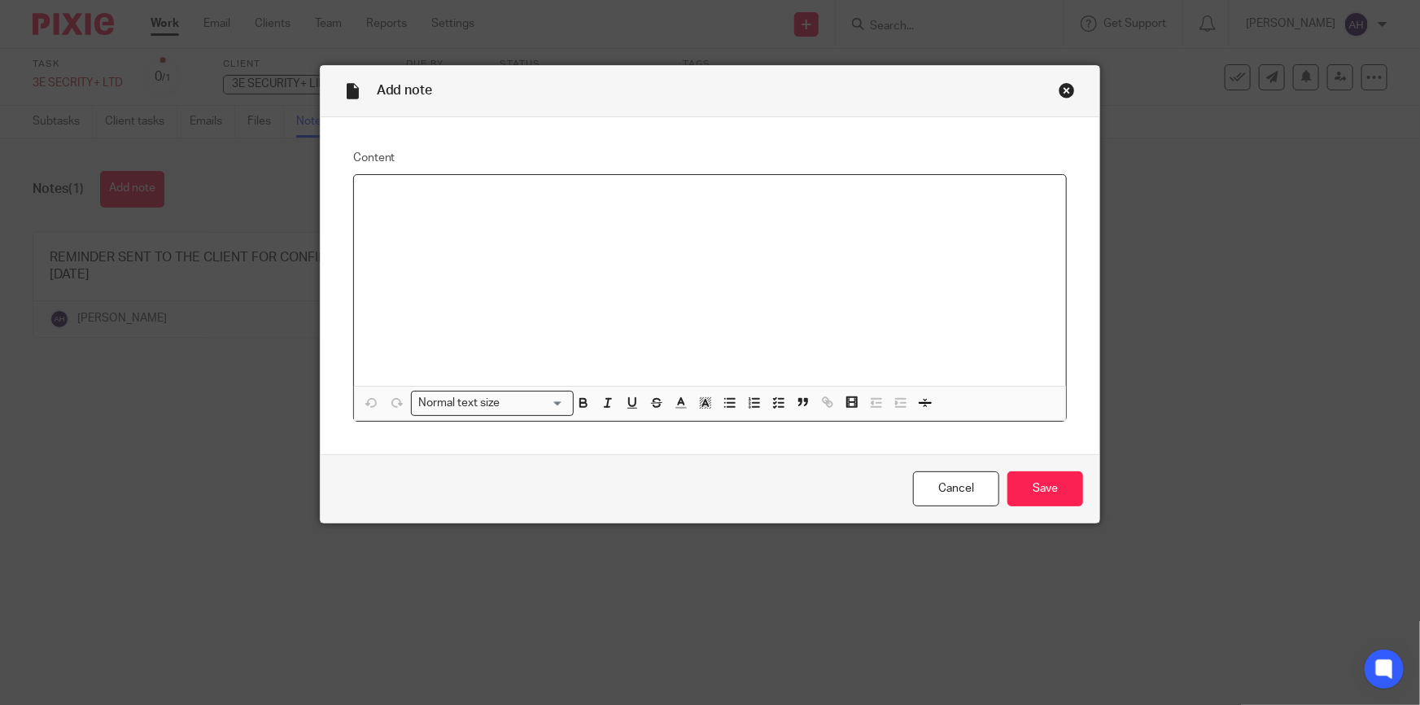
click at [403, 204] on div at bounding box center [710, 280] width 713 height 211
click at [1032, 491] on input "Save" at bounding box center [1045, 488] width 76 height 35
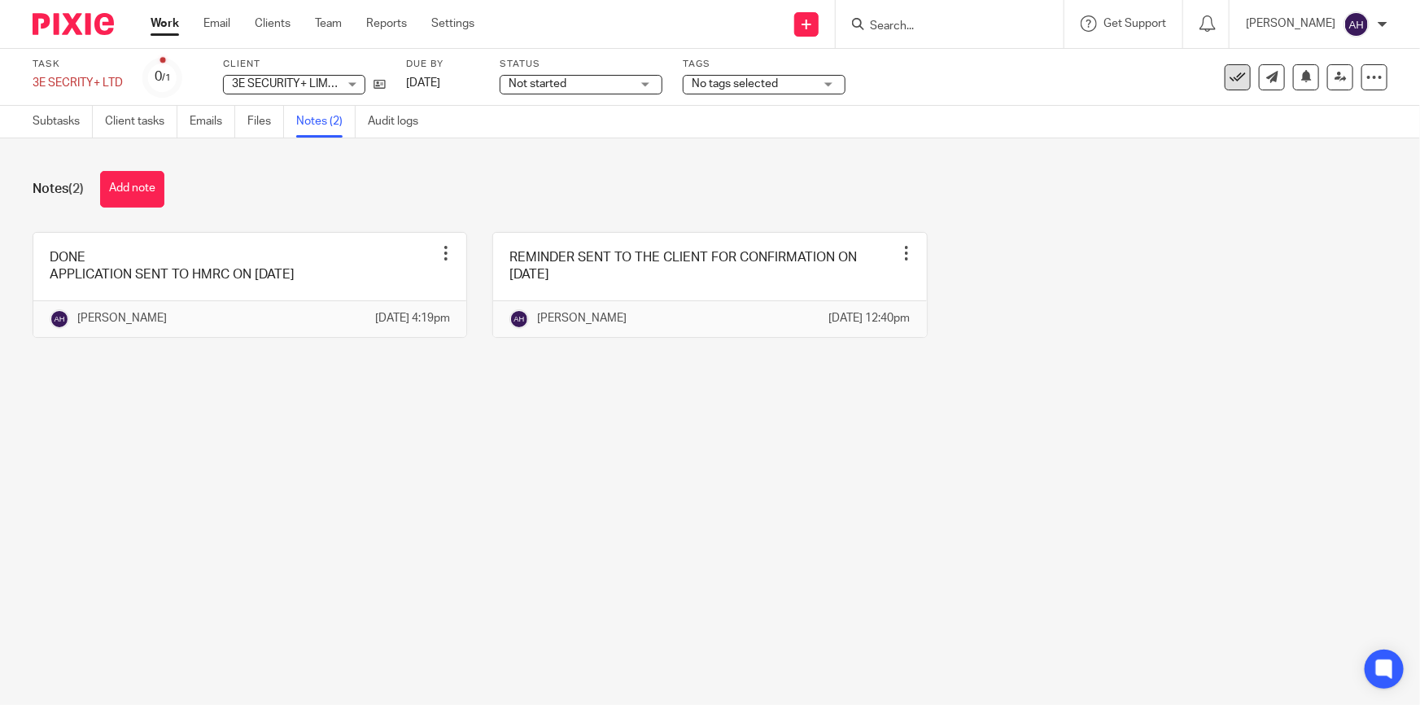
click at [1229, 81] on icon at bounding box center [1237, 77] width 16 height 16
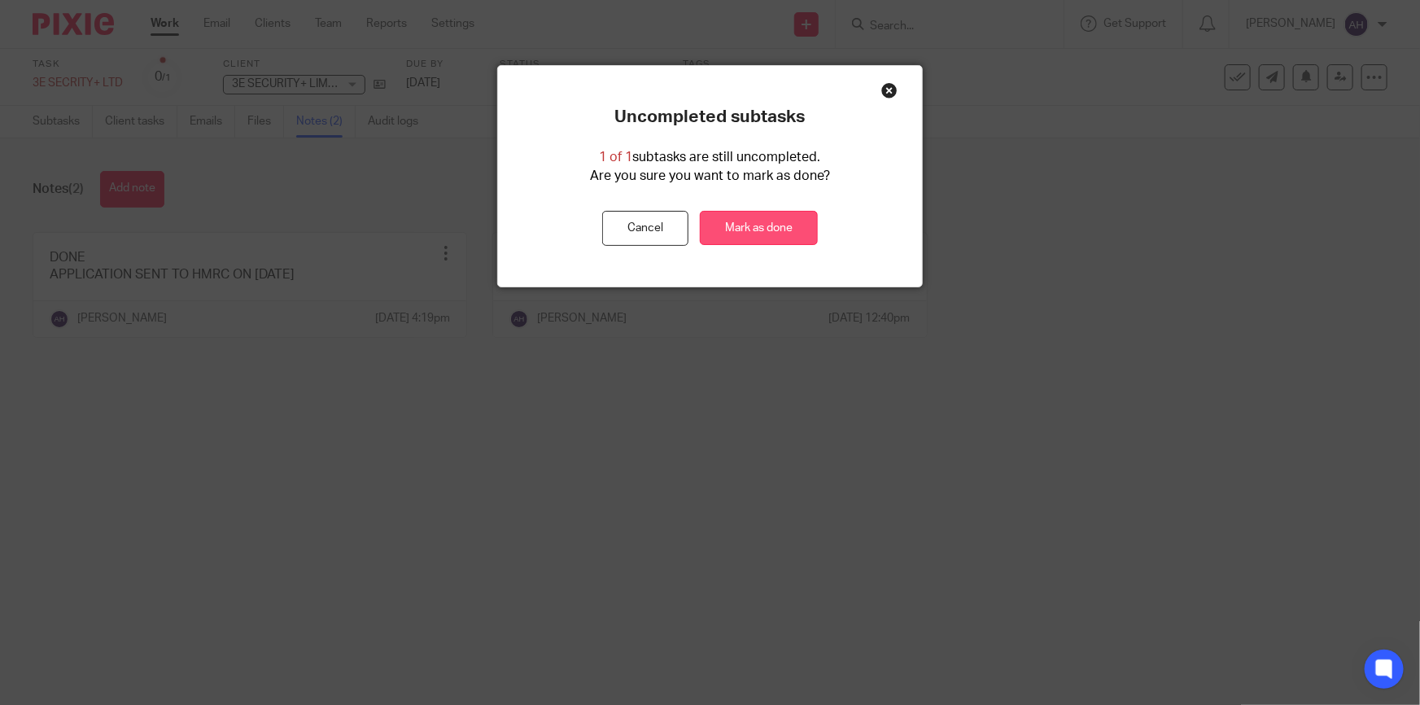
click at [748, 225] on link "Mark as done" at bounding box center [759, 228] width 118 height 35
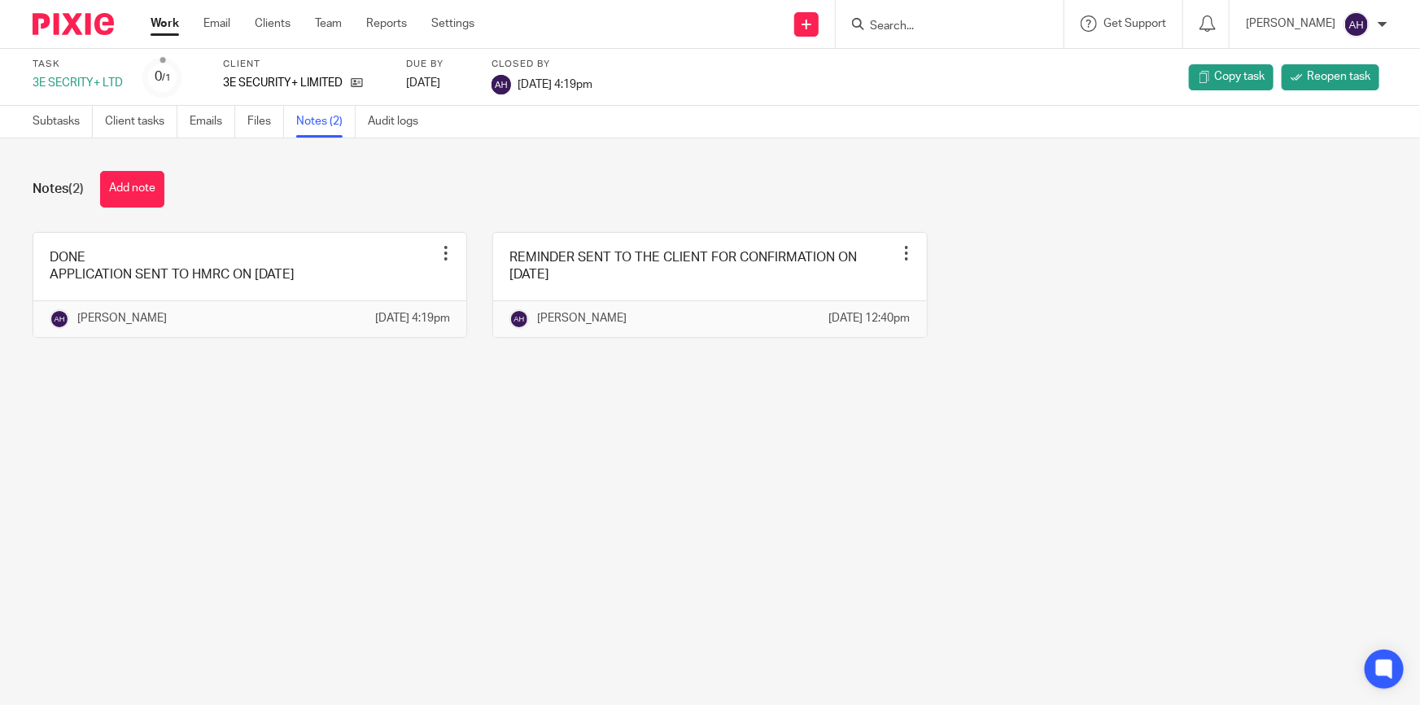
click at [185, 29] on ul "Work Email Clients Team Reports Settings" at bounding box center [325, 23] width 348 height 16
click at [165, 21] on link "Work" at bounding box center [165, 23] width 28 height 16
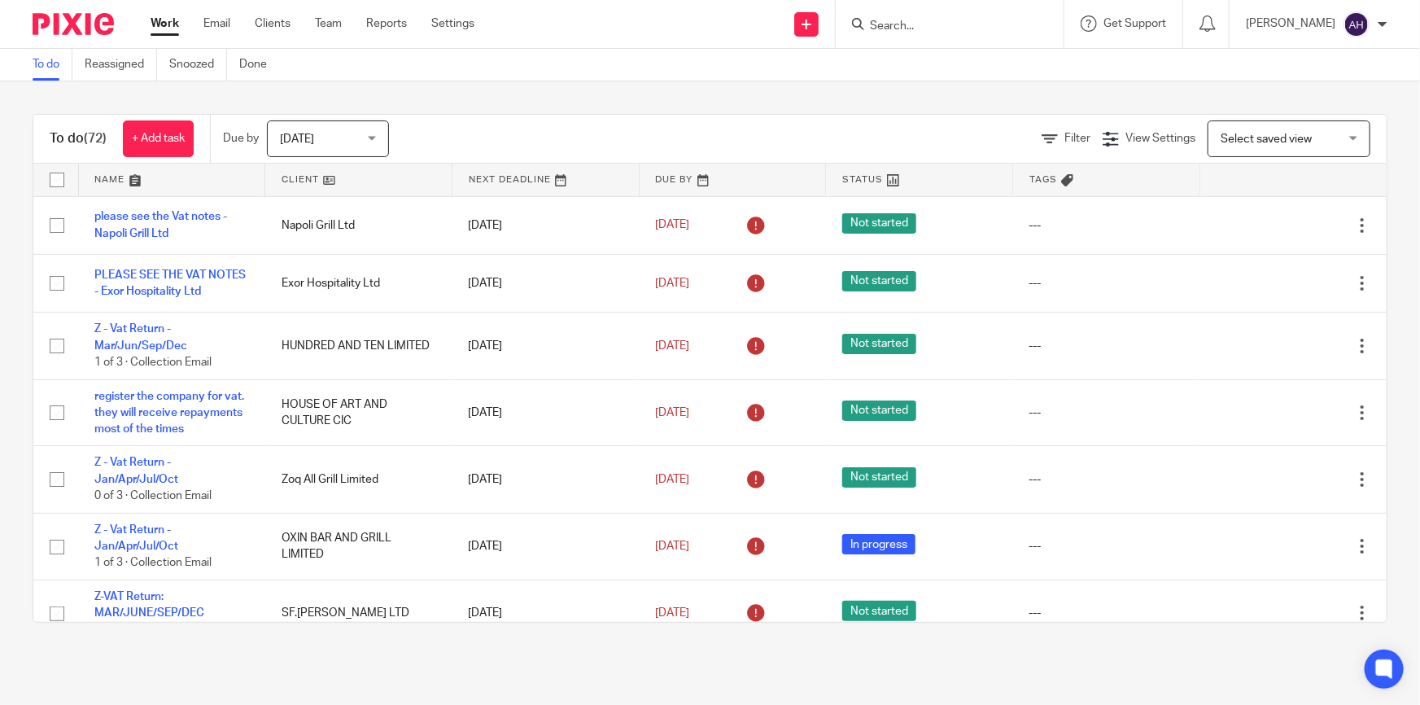
click at [949, 25] on input "Search" at bounding box center [941, 27] width 146 height 15
click at [963, 20] on input "Search" at bounding box center [941, 27] width 146 height 15
click at [962, 21] on input "Search" at bounding box center [941, 27] width 146 height 15
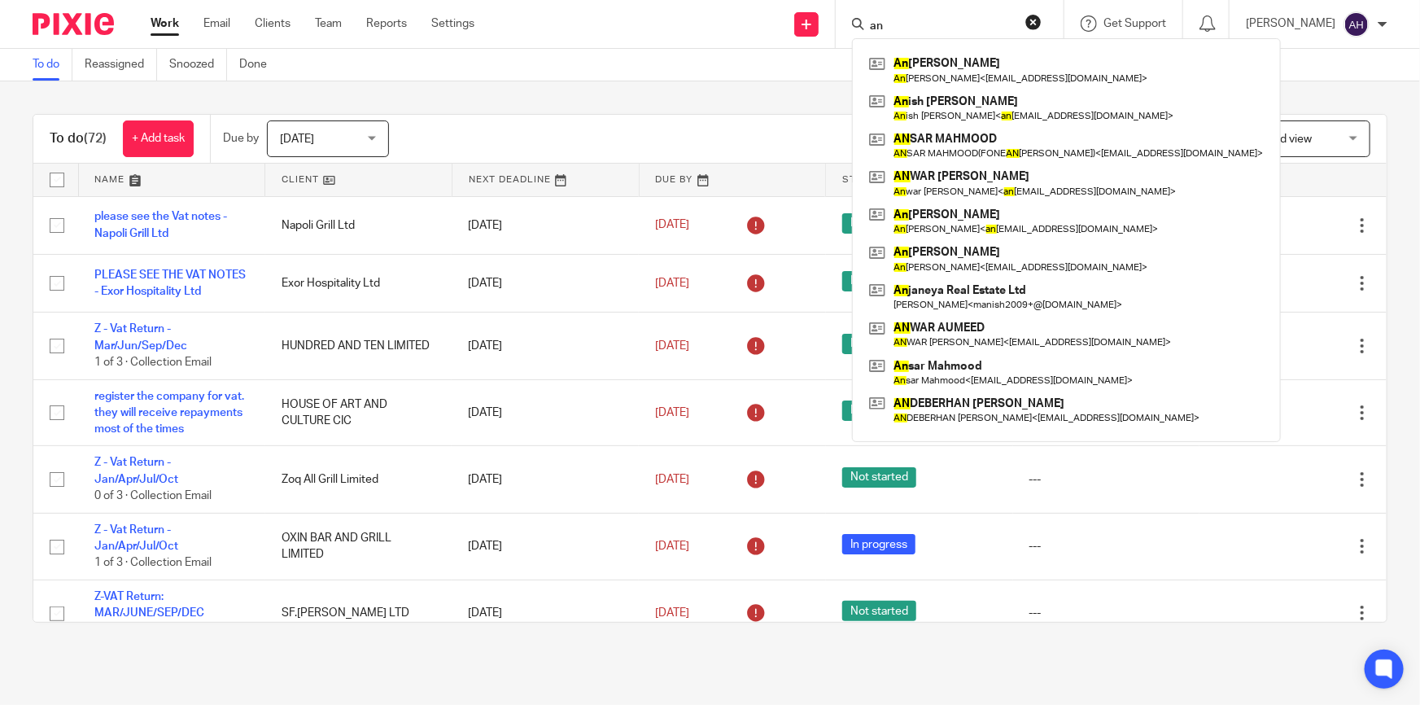
type input "a"
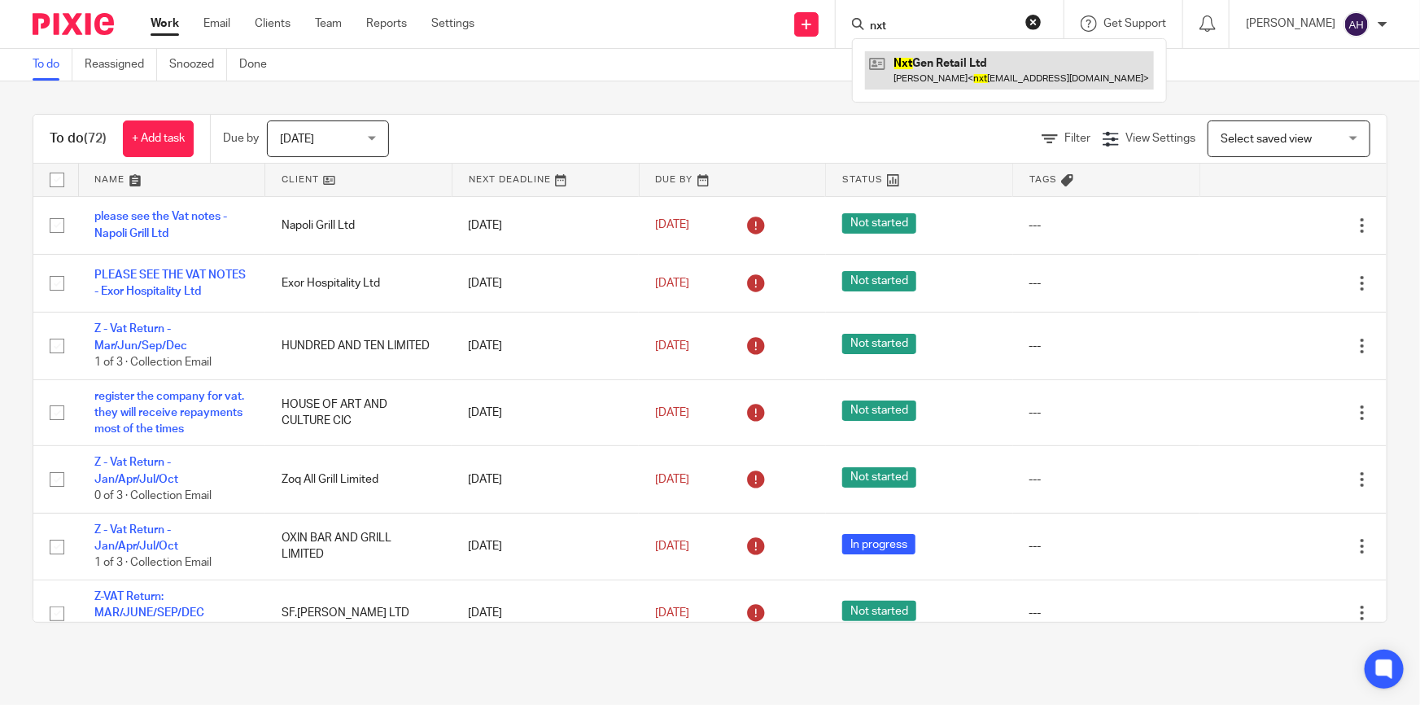
type input "nxt"
click at [1027, 65] on link at bounding box center [1009, 69] width 289 height 37
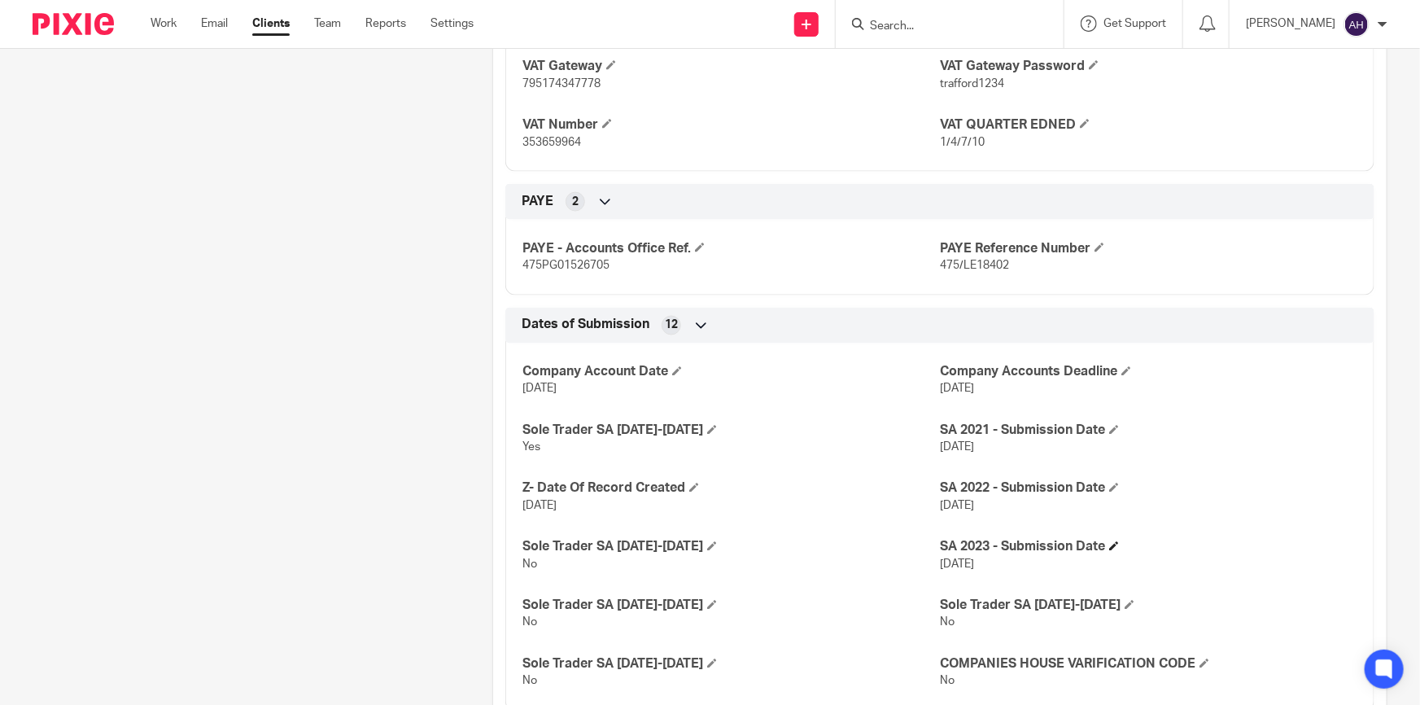
scroll to position [1288, 0]
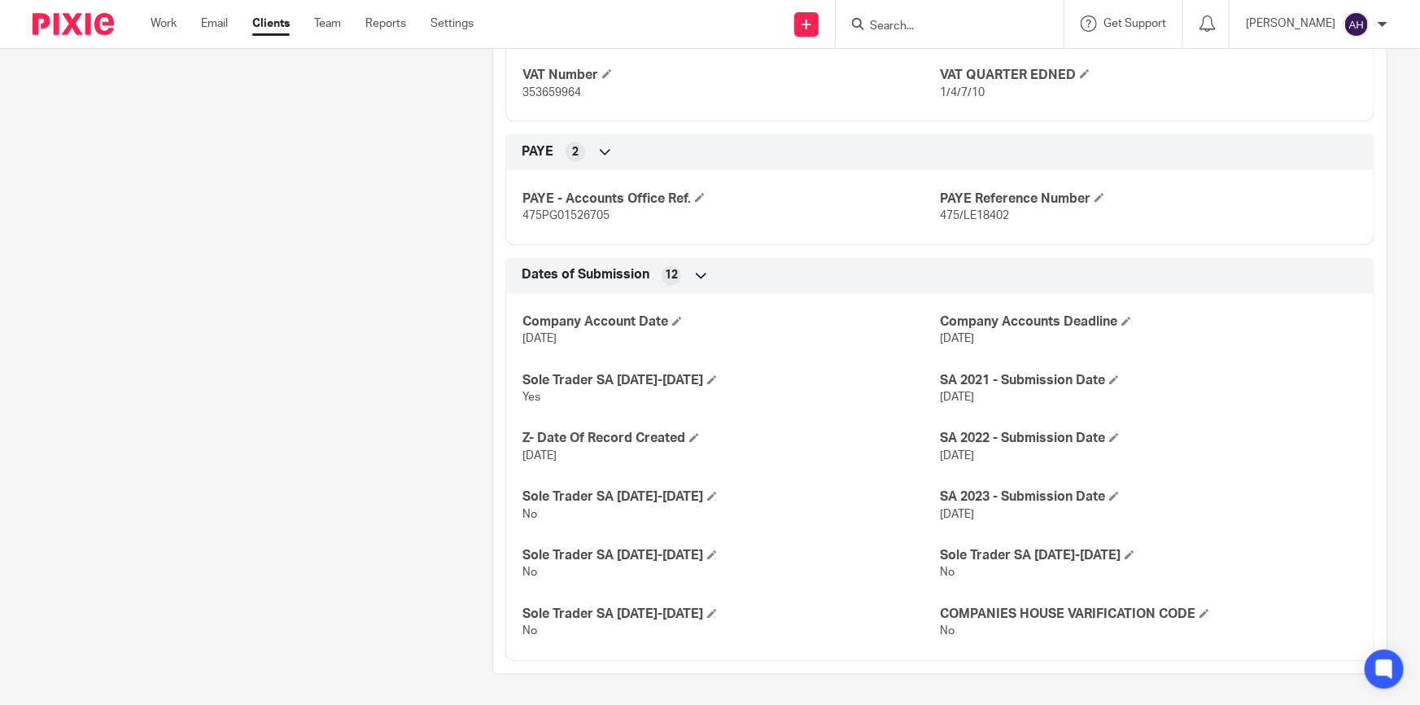
click at [560, 89] on span "353659964" at bounding box center [551, 92] width 59 height 11
copy span "353659964"
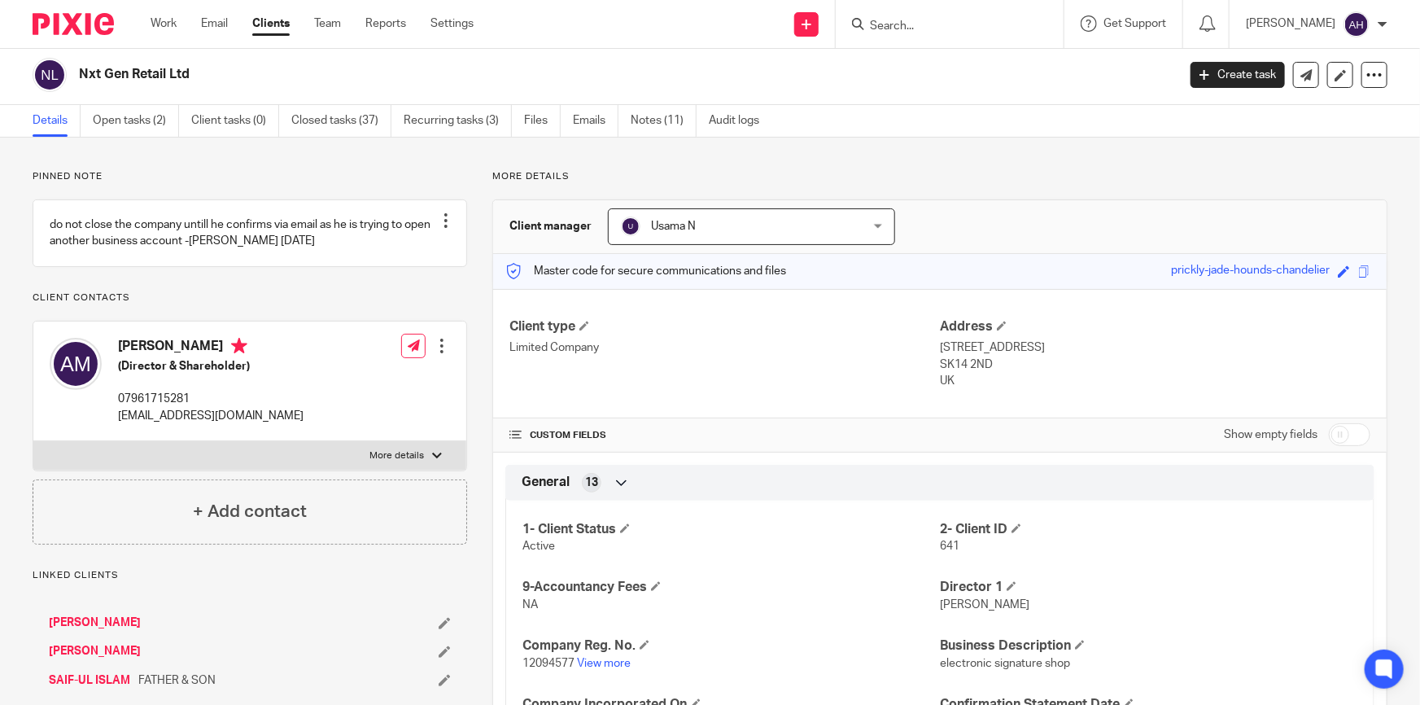
scroll to position [0, 0]
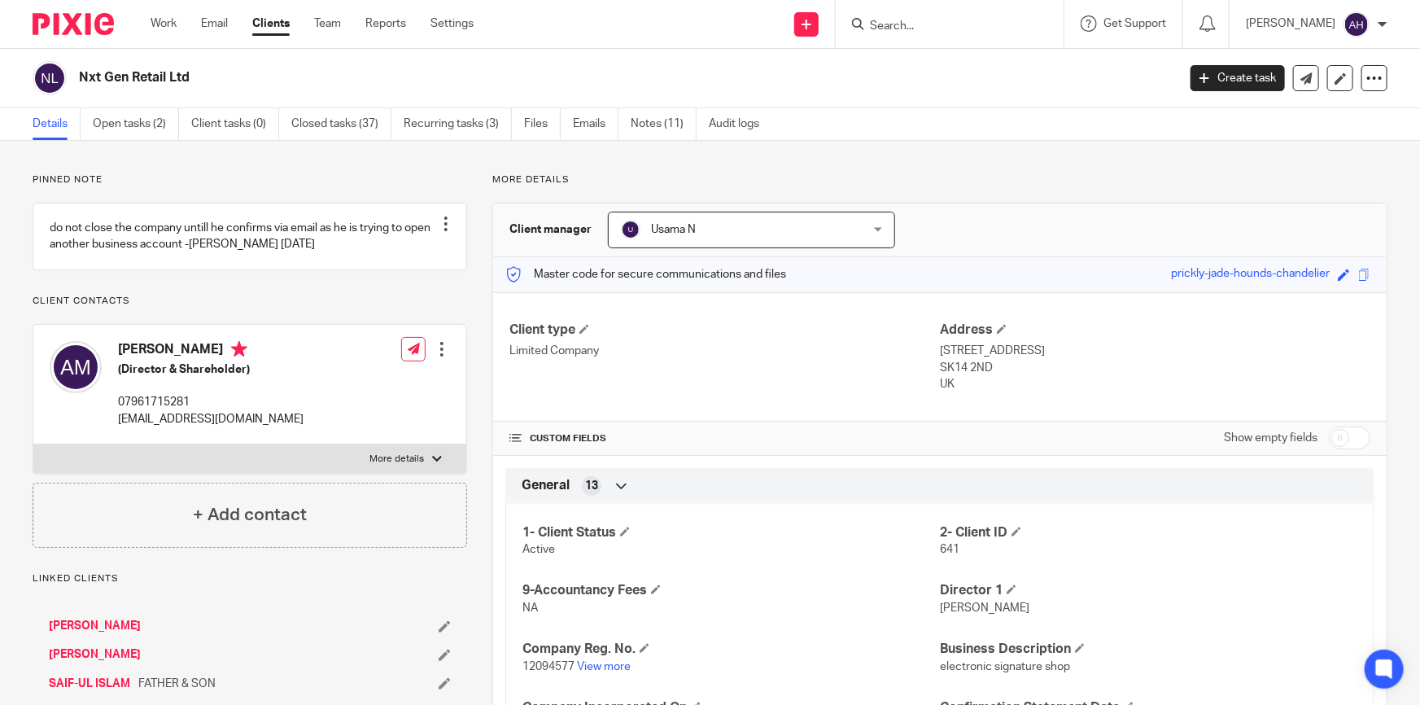
click at [957, 31] on input "Search" at bounding box center [941, 27] width 146 height 15
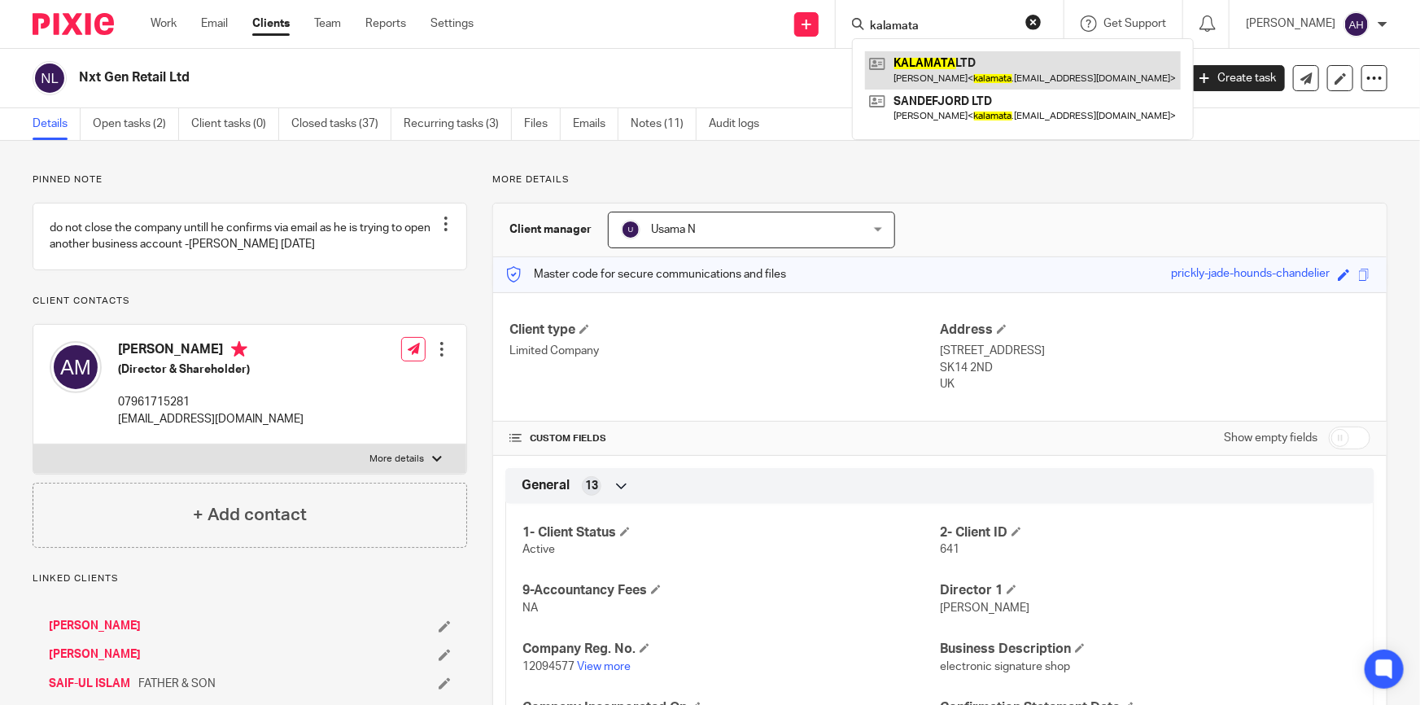
type input "kalamata"
click at [991, 72] on link at bounding box center [1023, 69] width 316 height 37
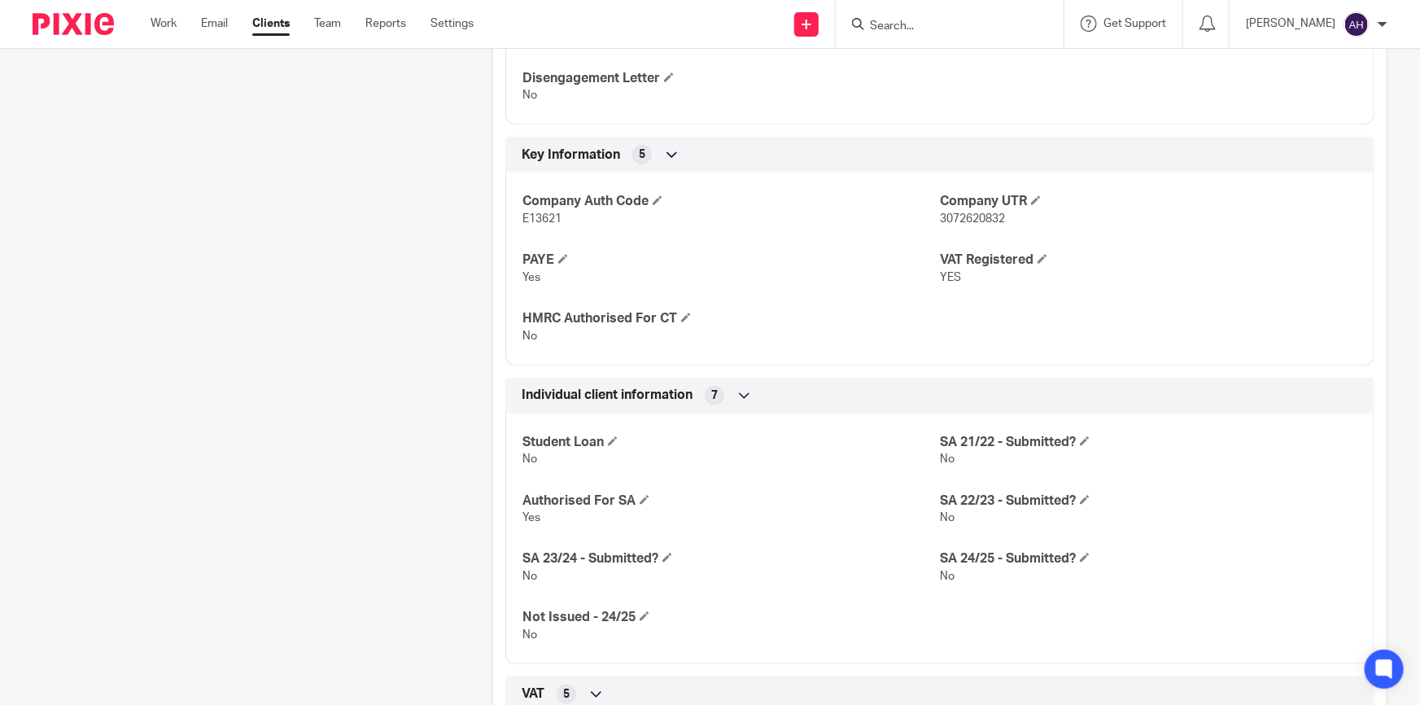
scroll to position [1035, 0]
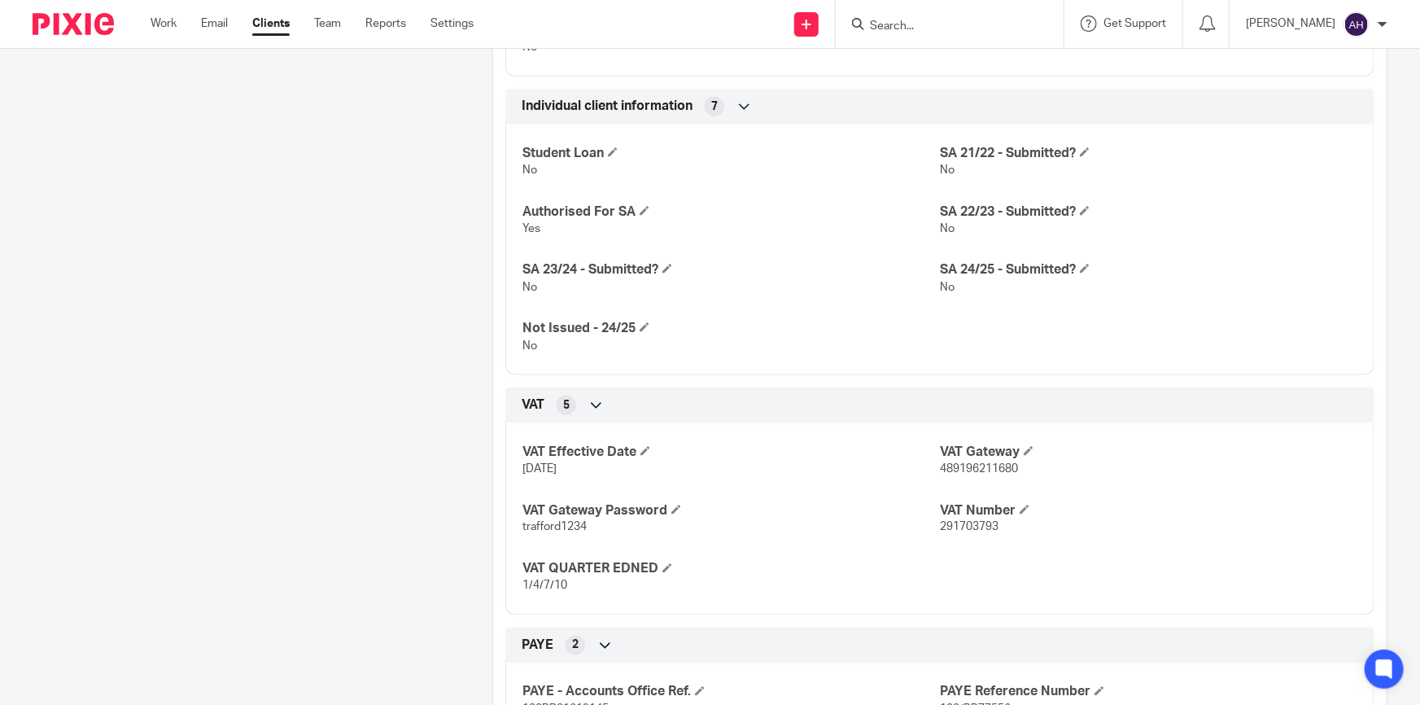
click at [967, 523] on span "291703793" at bounding box center [969, 526] width 59 height 11
copy span "291703793"
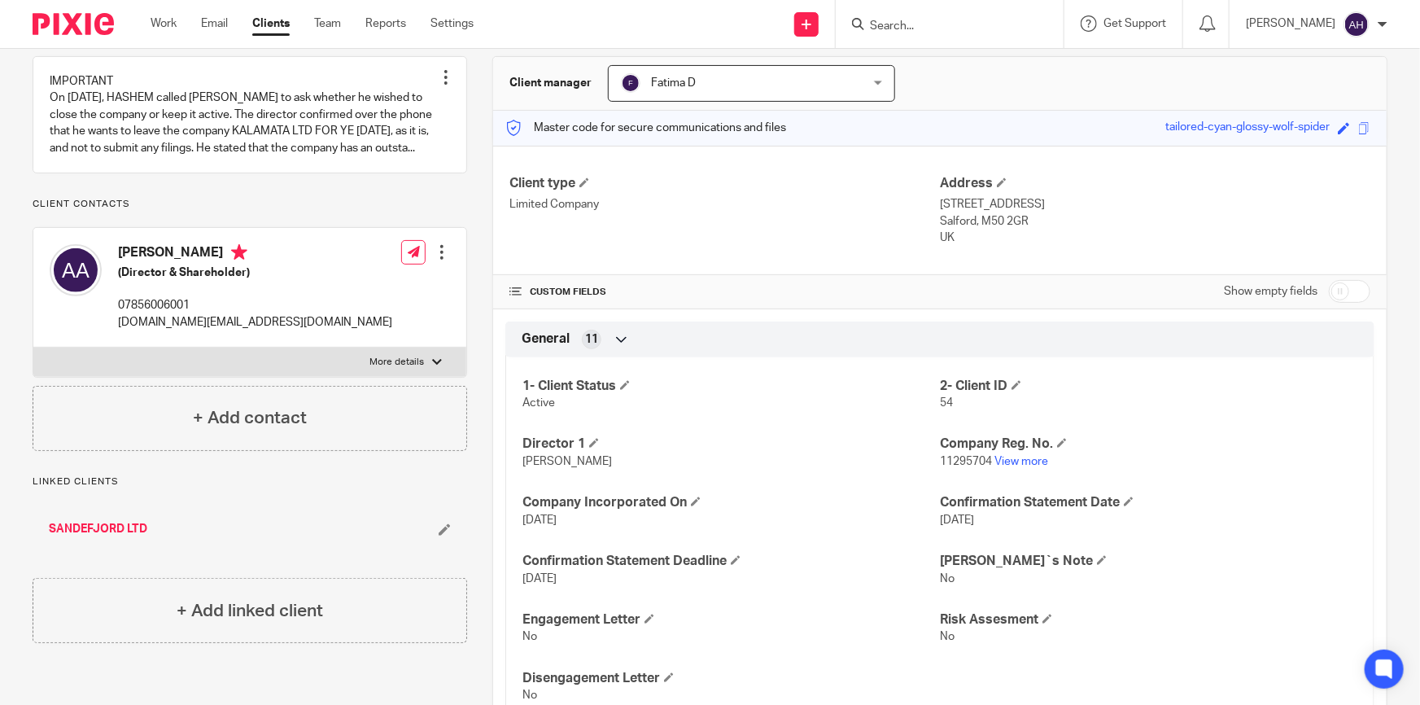
scroll to position [0, 0]
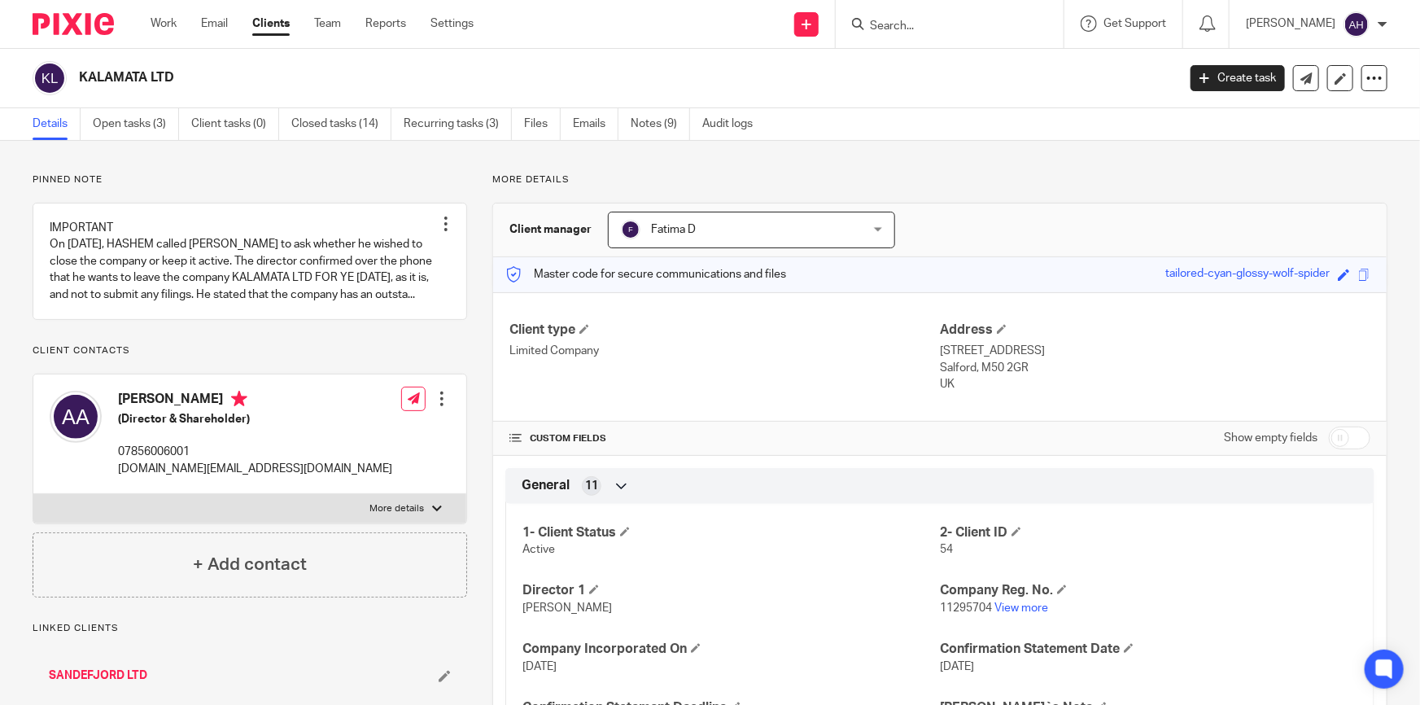
click at [932, 28] on input "Search" at bounding box center [941, 27] width 146 height 15
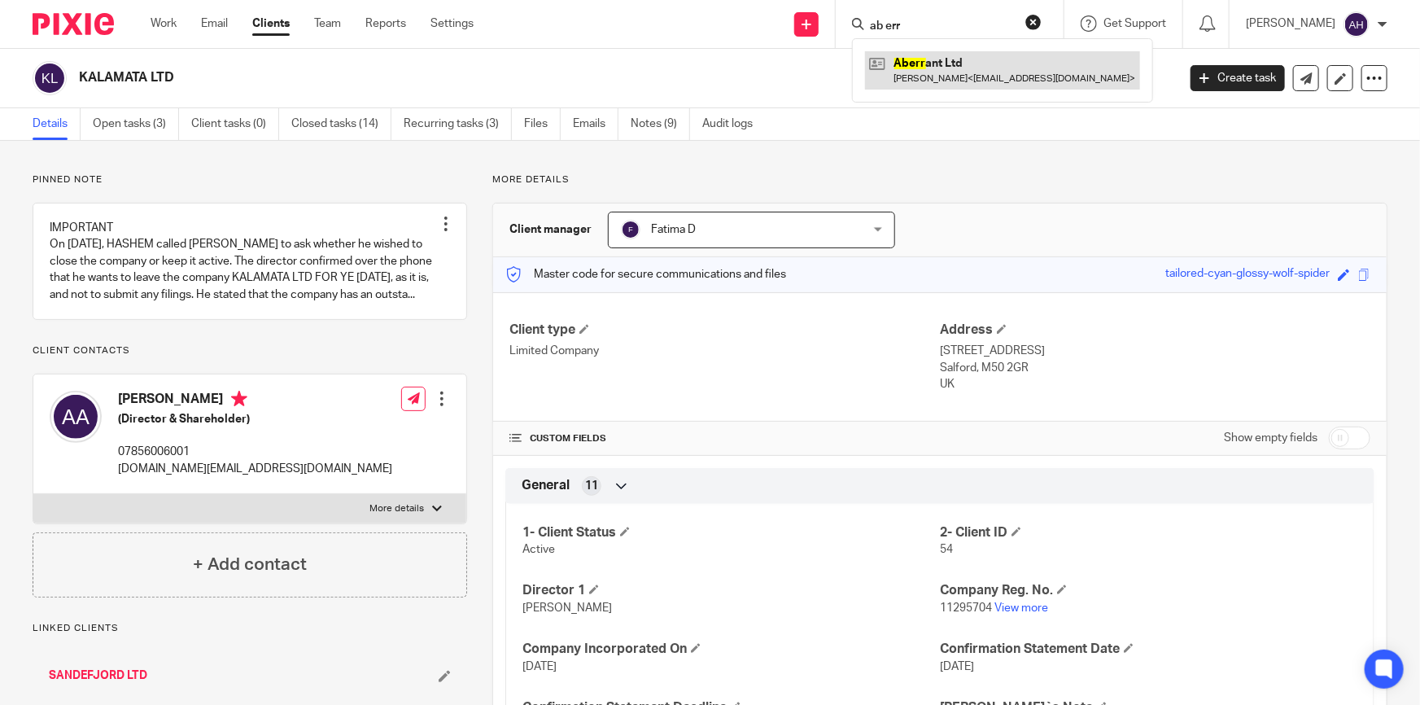
type input "ab err"
click at [956, 68] on link at bounding box center [1002, 69] width 275 height 37
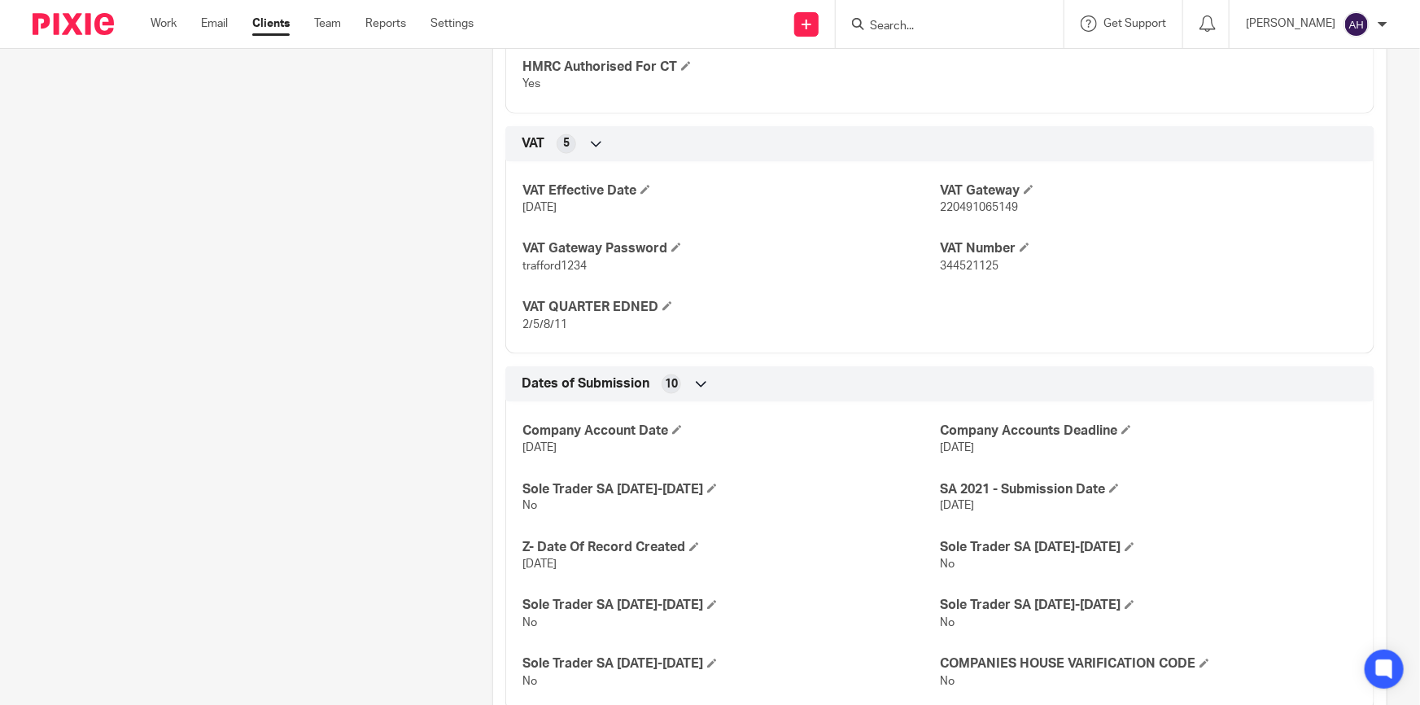
scroll to position [1033, 0]
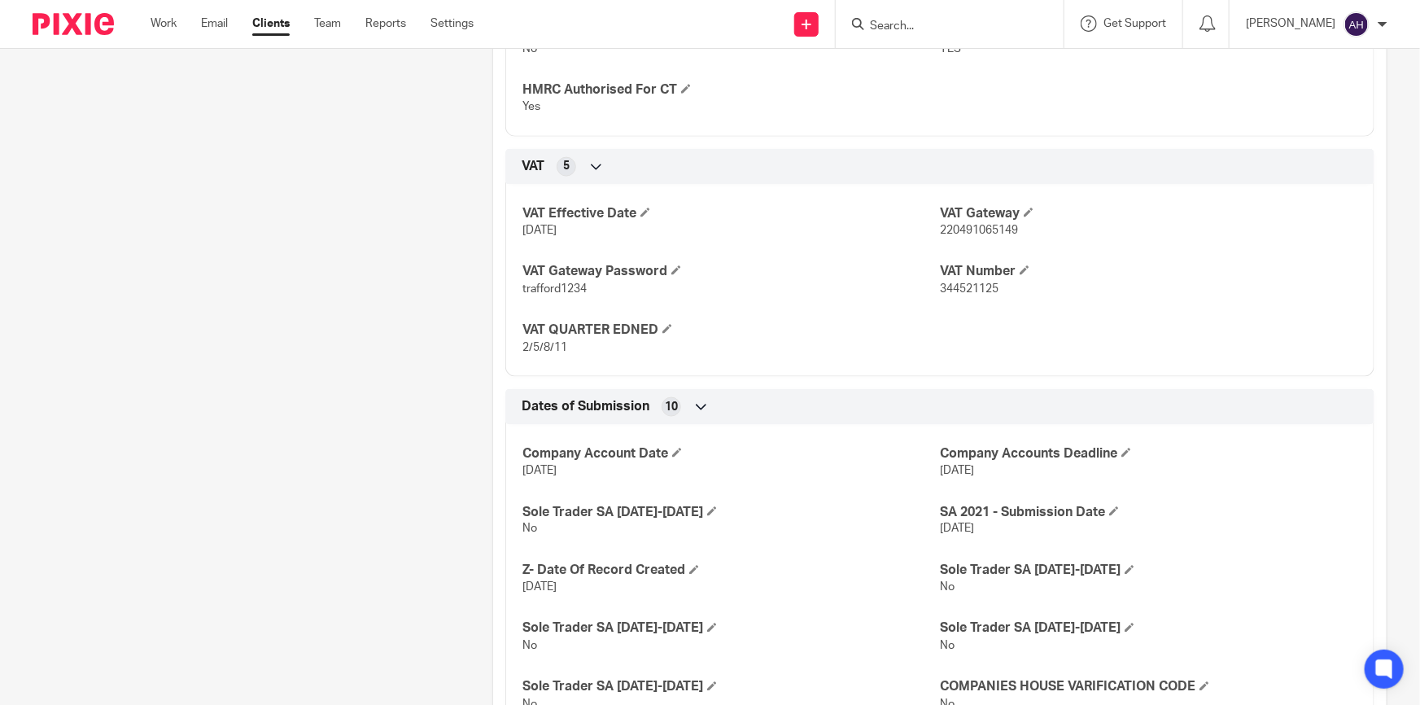
click at [975, 287] on span "344521125" at bounding box center [969, 288] width 59 height 11
copy span "344521125"
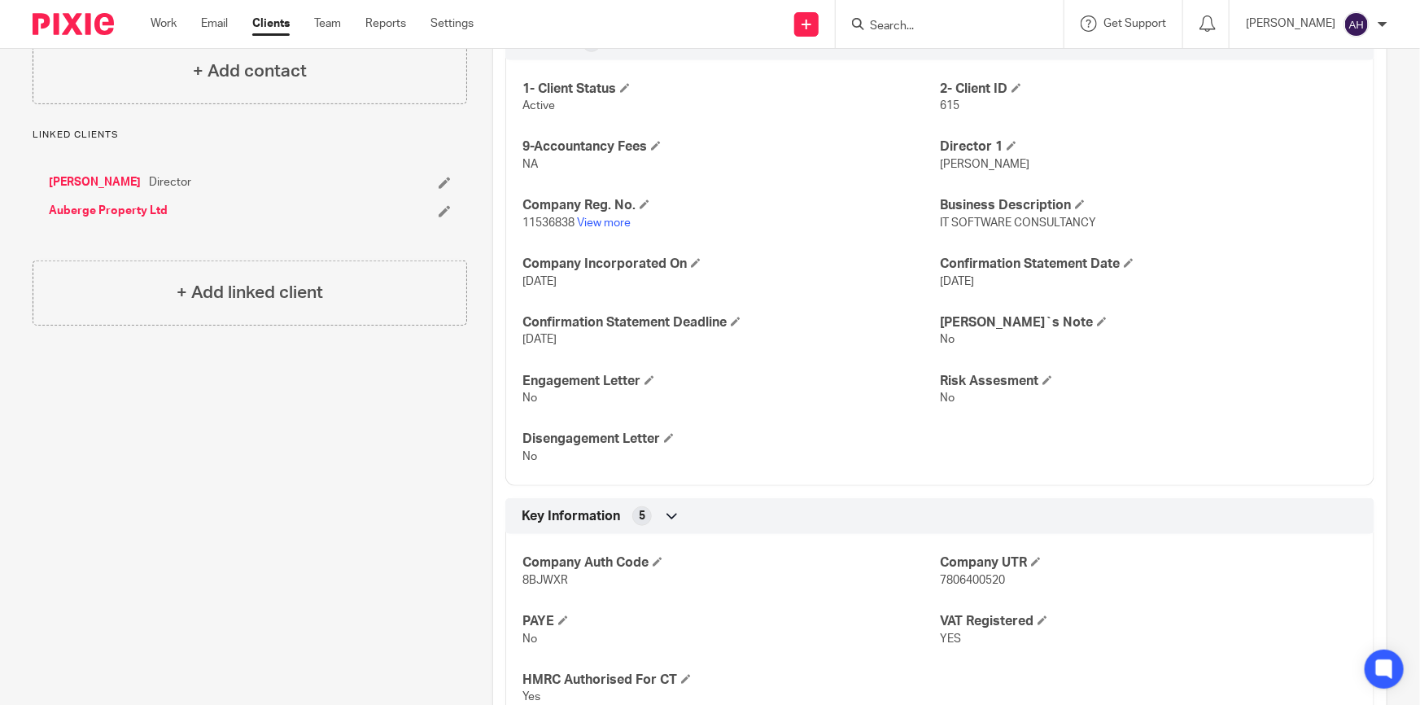
scroll to position [814, 0]
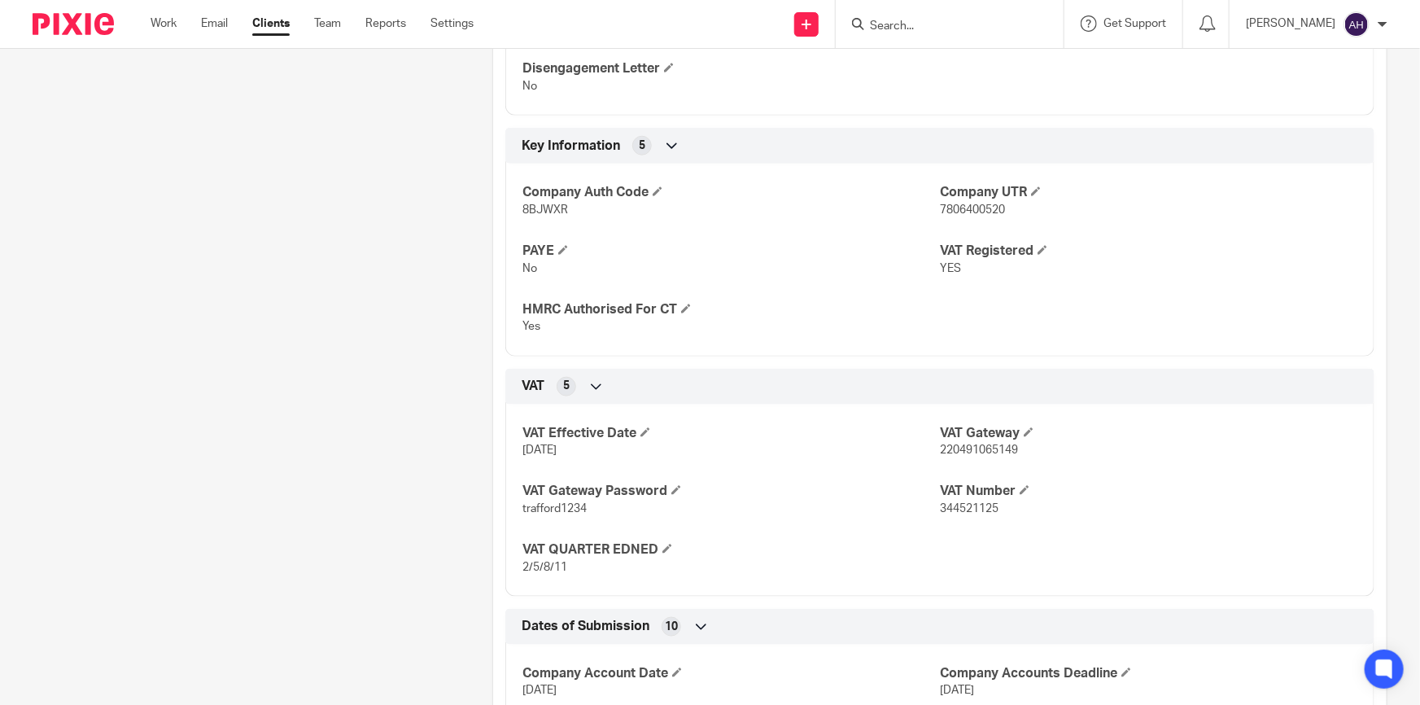
click at [1001, 447] on span "220491065149" at bounding box center [979, 449] width 78 height 11
copy span "220491065149"
click at [554, 509] on span "trafford1234" at bounding box center [554, 508] width 64 height 11
click at [553, 510] on span "trafford1234" at bounding box center [554, 508] width 64 height 11
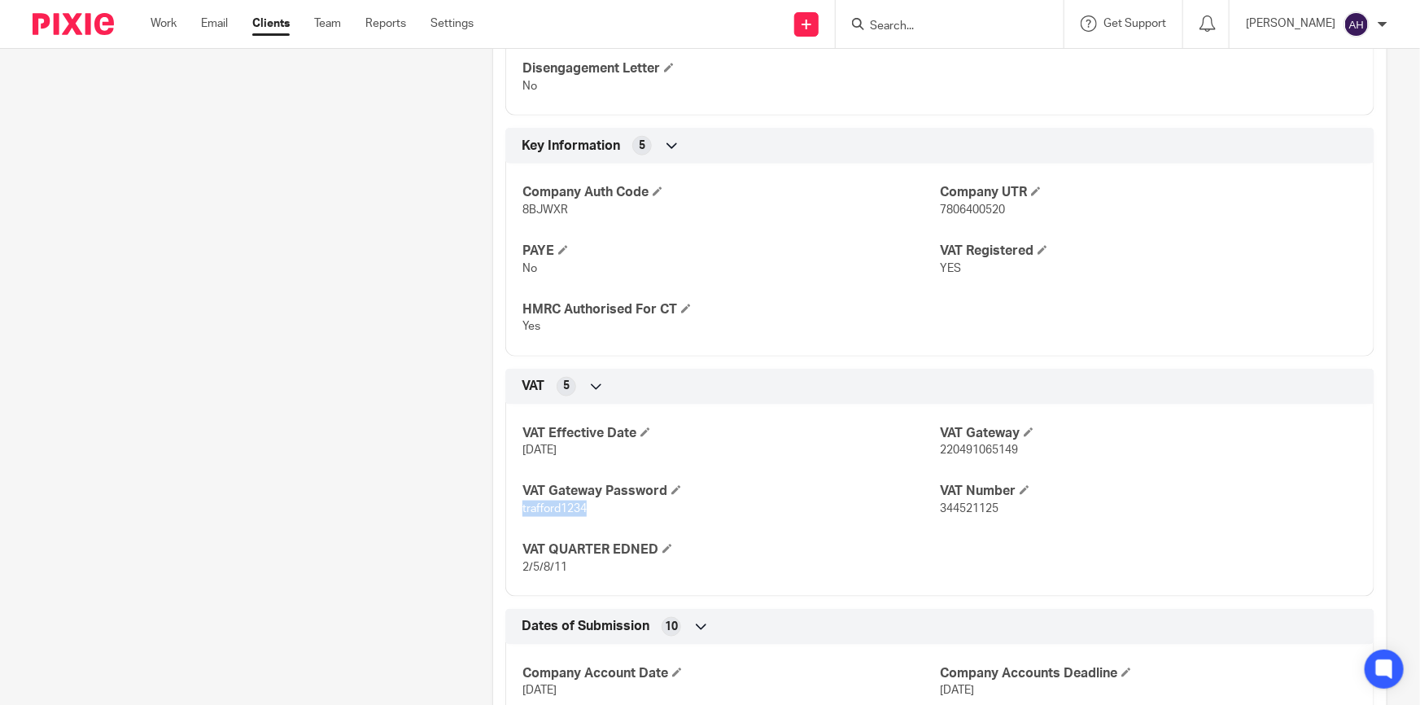
copy span "trafford1234"
click at [975, 513] on span "344521125" at bounding box center [969, 508] width 59 height 11
click at [974, 511] on span "344521125" at bounding box center [969, 508] width 59 height 11
copy span "344521125"
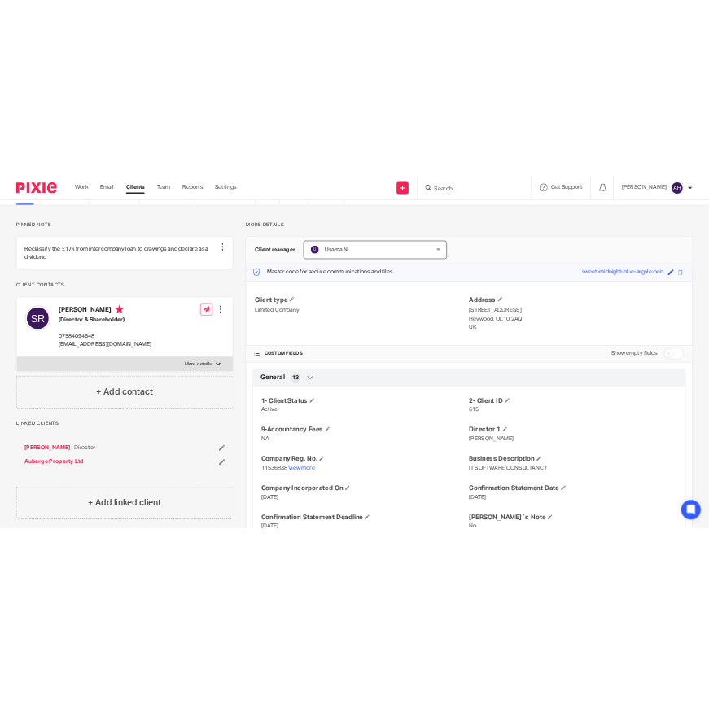
scroll to position [0, 0]
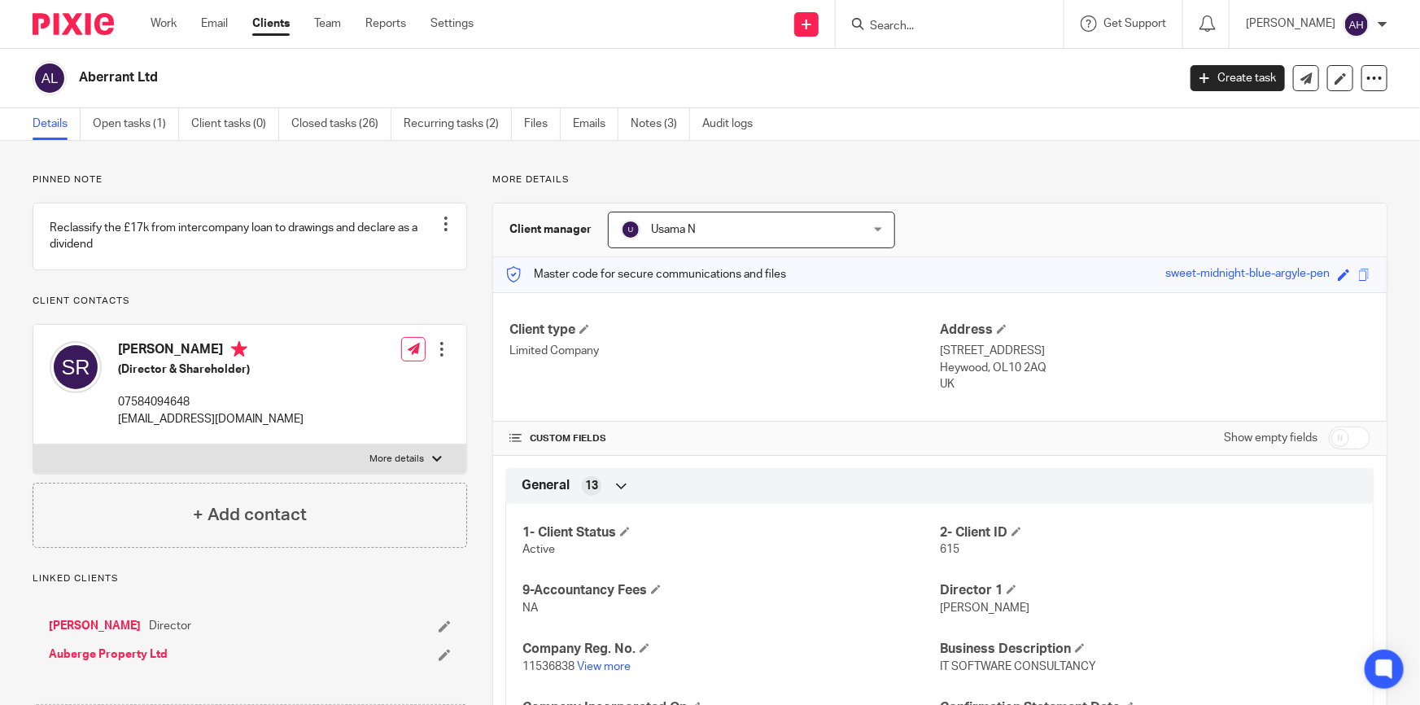
click at [1050, 379] on p "UK" at bounding box center [1155, 384] width 430 height 16
drag, startPoint x: 989, startPoint y: 368, endPoint x: 1039, endPoint y: 373, distance: 49.9
click at [1036, 371] on p "Heywood, OL10 2AQ" at bounding box center [1155, 368] width 430 height 16
copy p "OL10 2AQ"
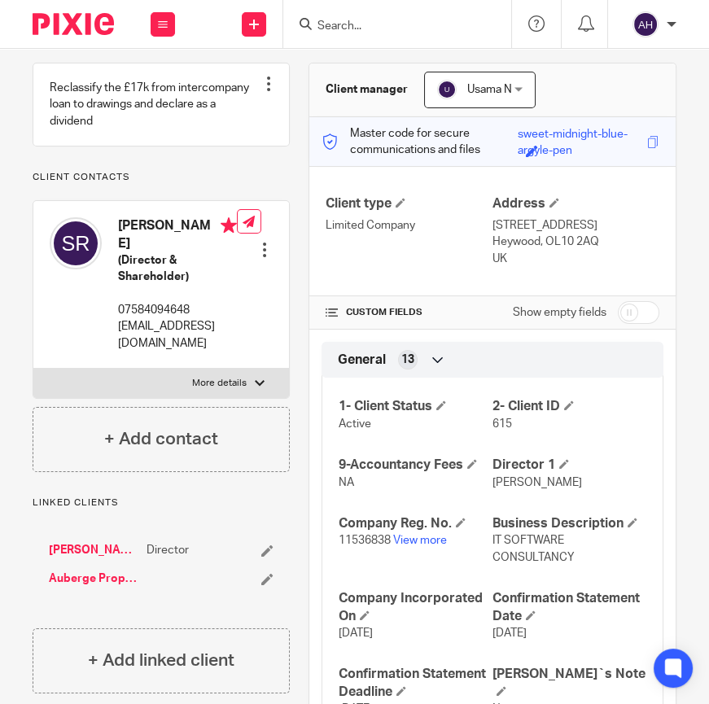
scroll to position [147, 0]
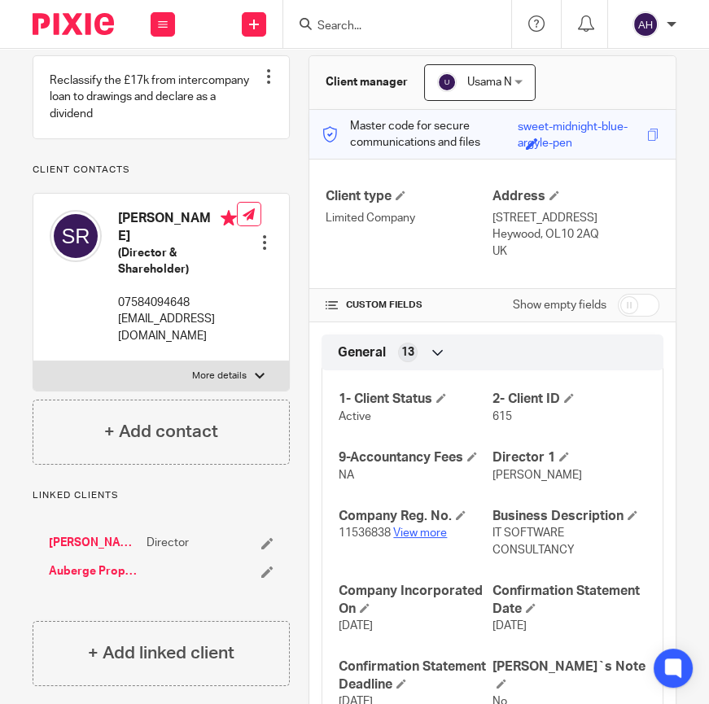
click at [403, 534] on link "View more" at bounding box center [420, 532] width 54 height 11
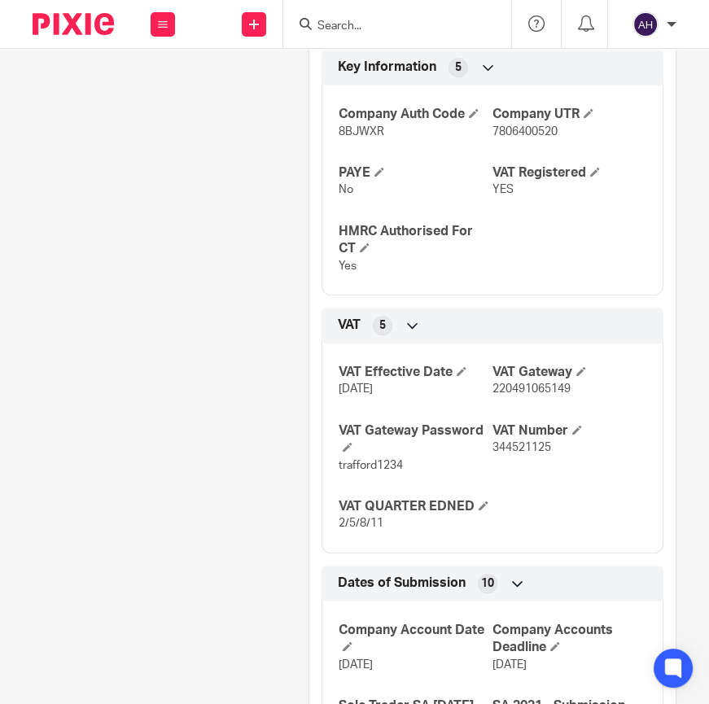
scroll to position [961, 0]
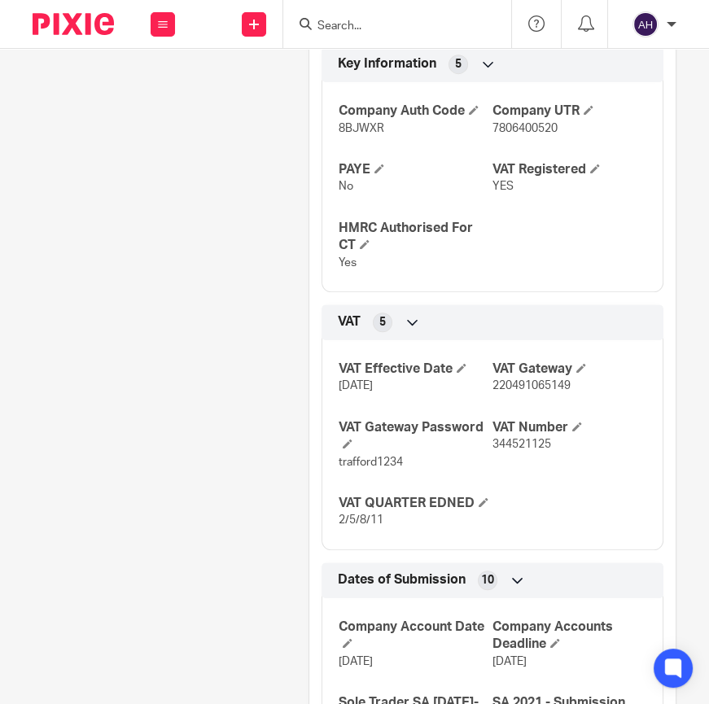
click at [516, 450] on span "344521125" at bounding box center [521, 444] width 59 height 11
copy span "344521125"
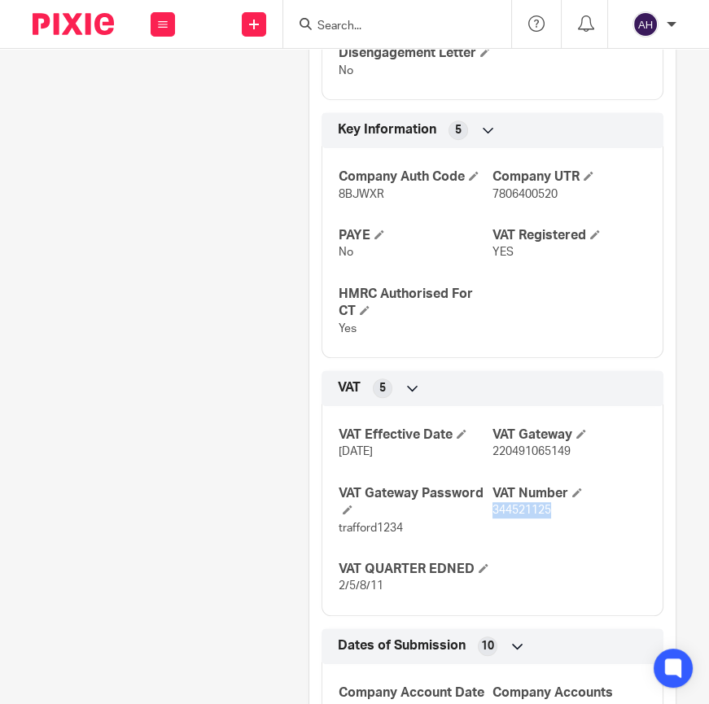
scroll to position [944, 0]
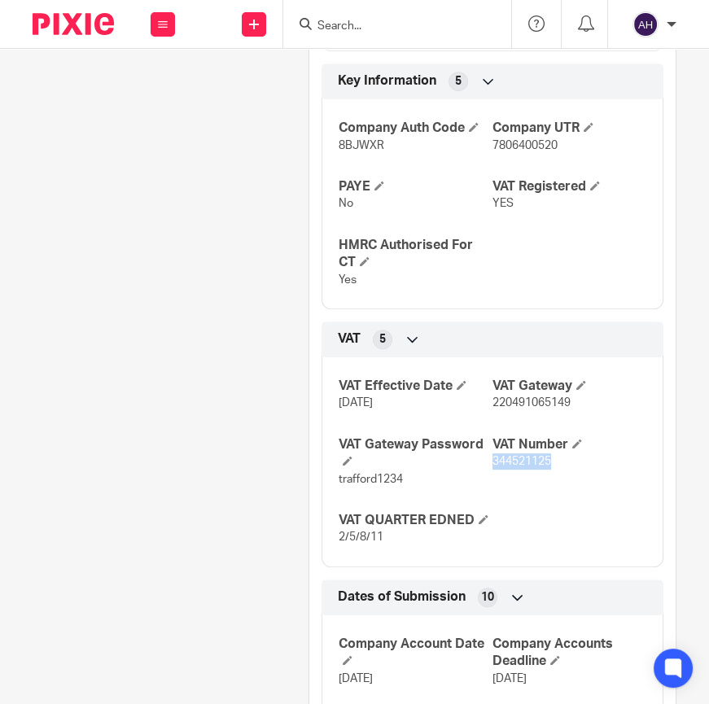
copy span "344521125"
click at [425, 411] on p "[DATE]" at bounding box center [415, 403] width 154 height 16
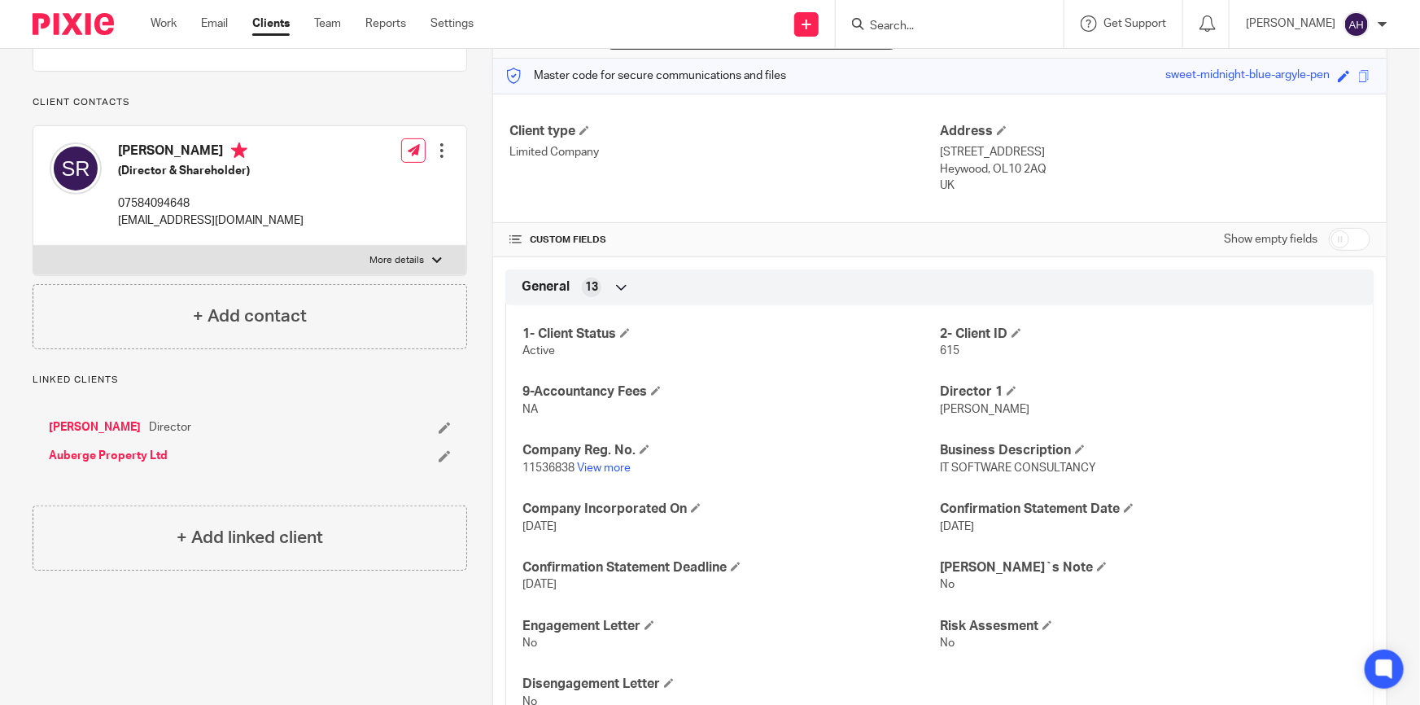
scroll to position [147, 0]
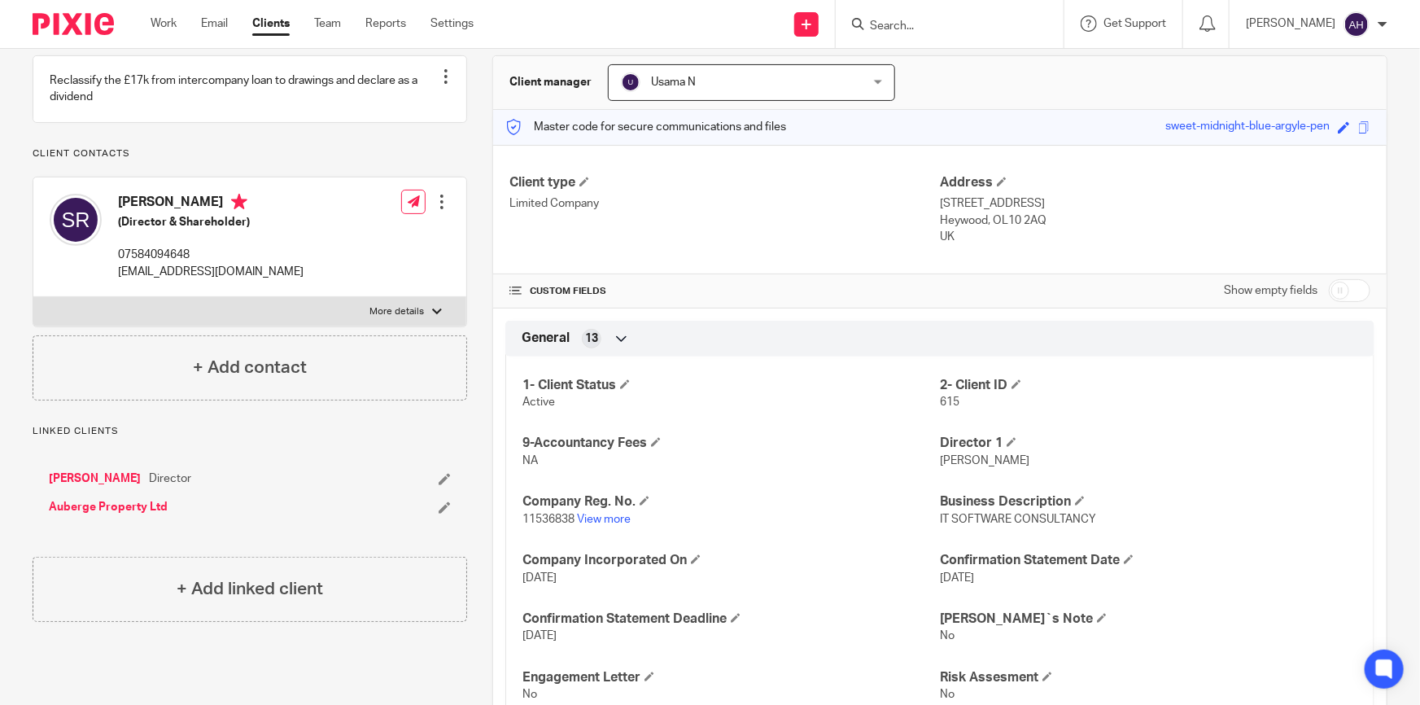
click at [394, 318] on p "More details" at bounding box center [396, 311] width 55 height 13
click at [33, 297] on input "More details" at bounding box center [33, 296] width 1 height 1
checkbox input "true"
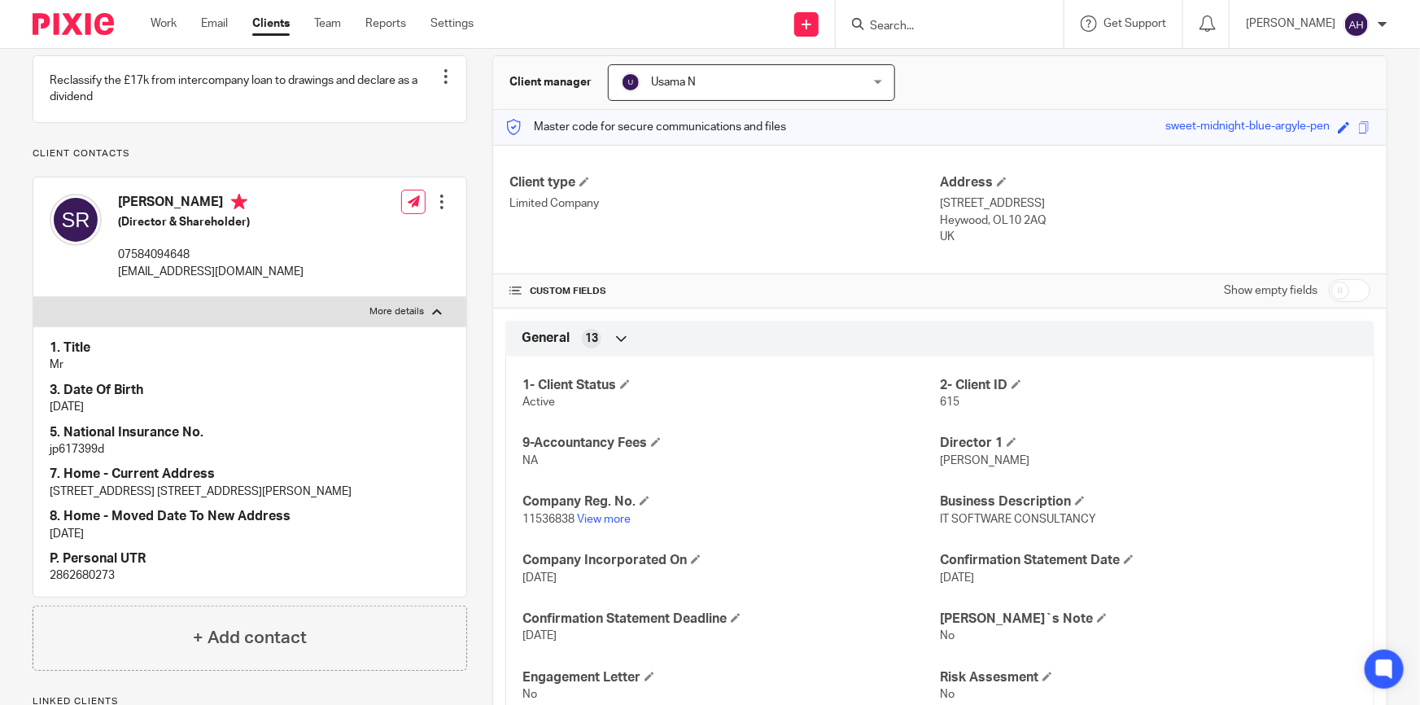
drag, startPoint x: 419, startPoint y: 508, endPoint x: 29, endPoint y: 377, distance: 411.1
click at [259, 500] on p "[STREET_ADDRESS] [STREET_ADDRESS][PERSON_NAME]" at bounding box center [250, 491] width 400 height 16
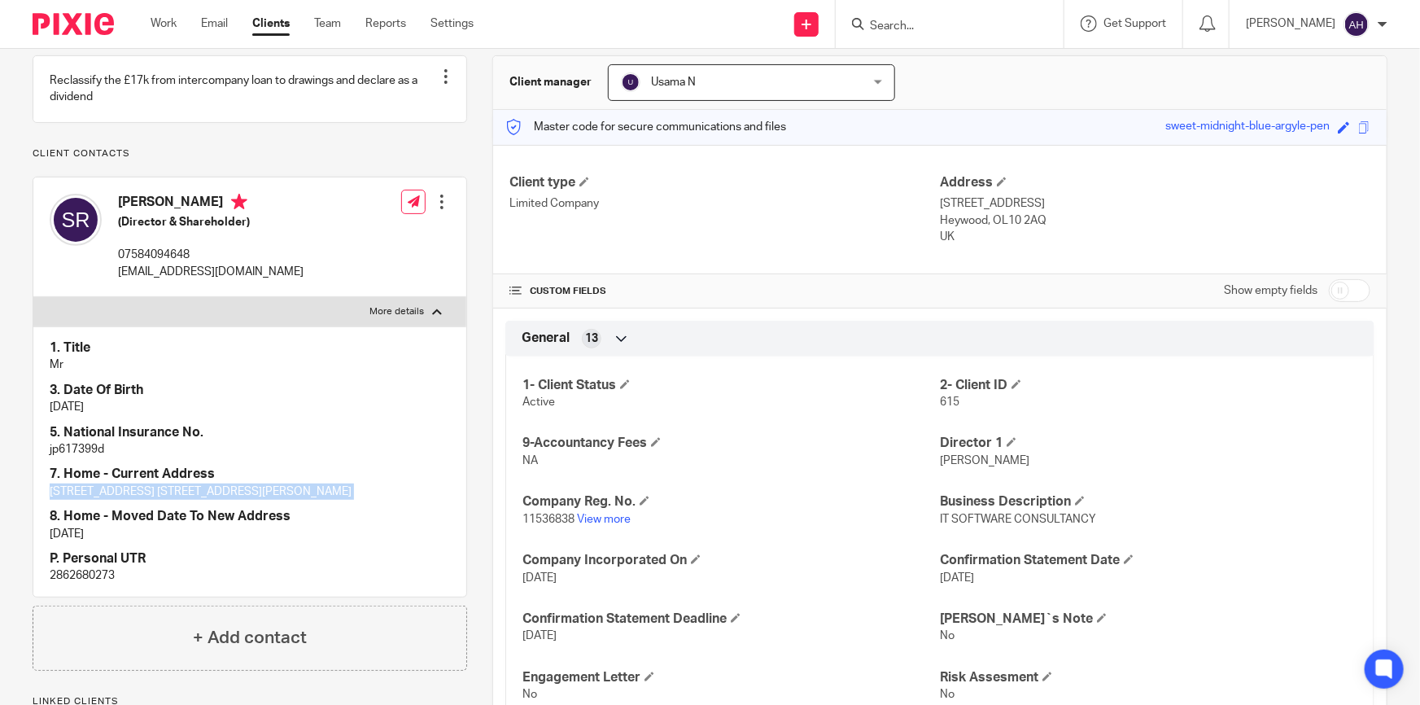
click at [329, 500] on p "[STREET_ADDRESS] [STREET_ADDRESS][PERSON_NAME]" at bounding box center [250, 491] width 400 height 16
